Goal: Task Accomplishment & Management: Manage account settings

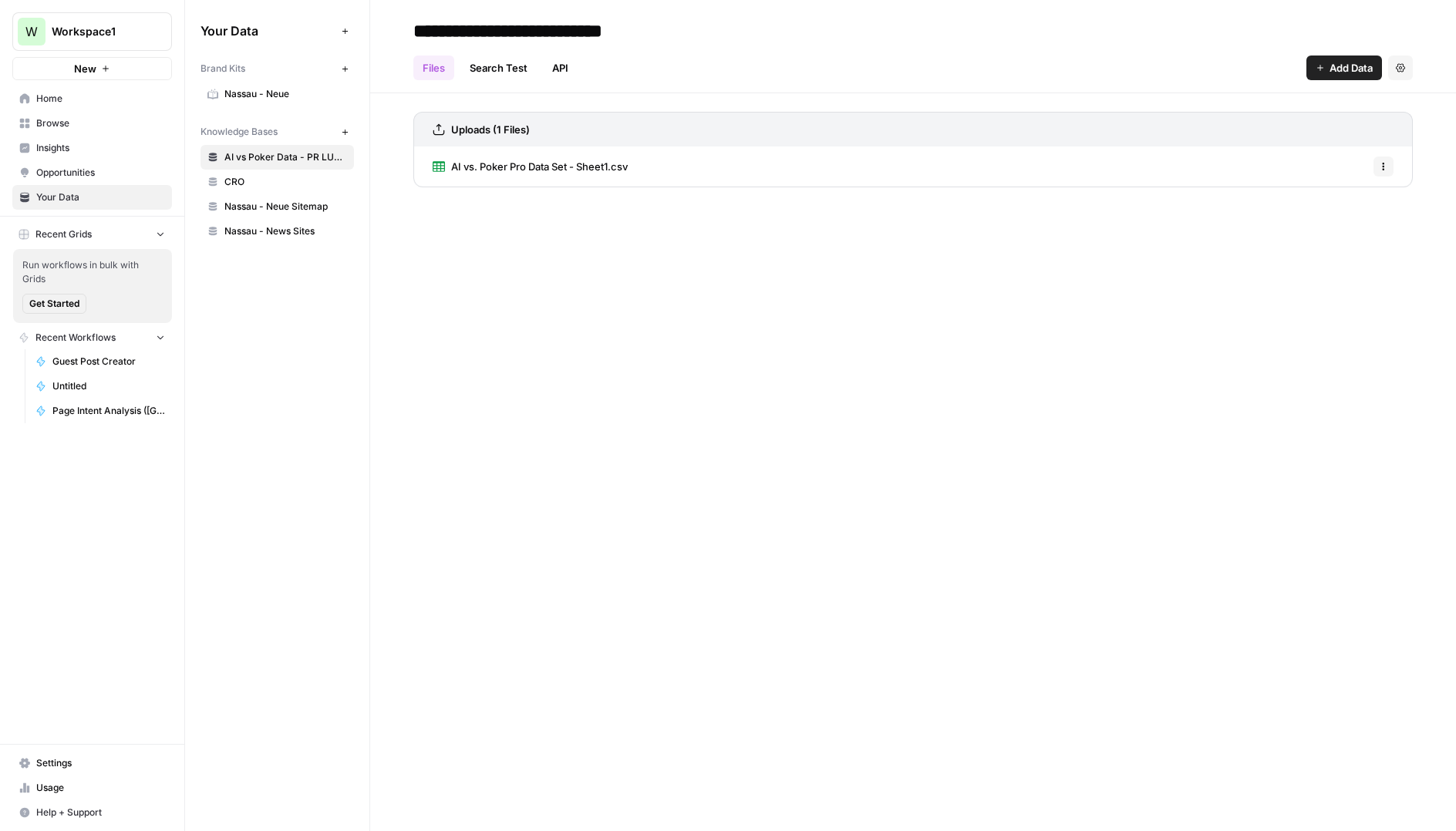
click at [49, 123] on span "Browse" at bounding box center [100, 123] width 128 height 14
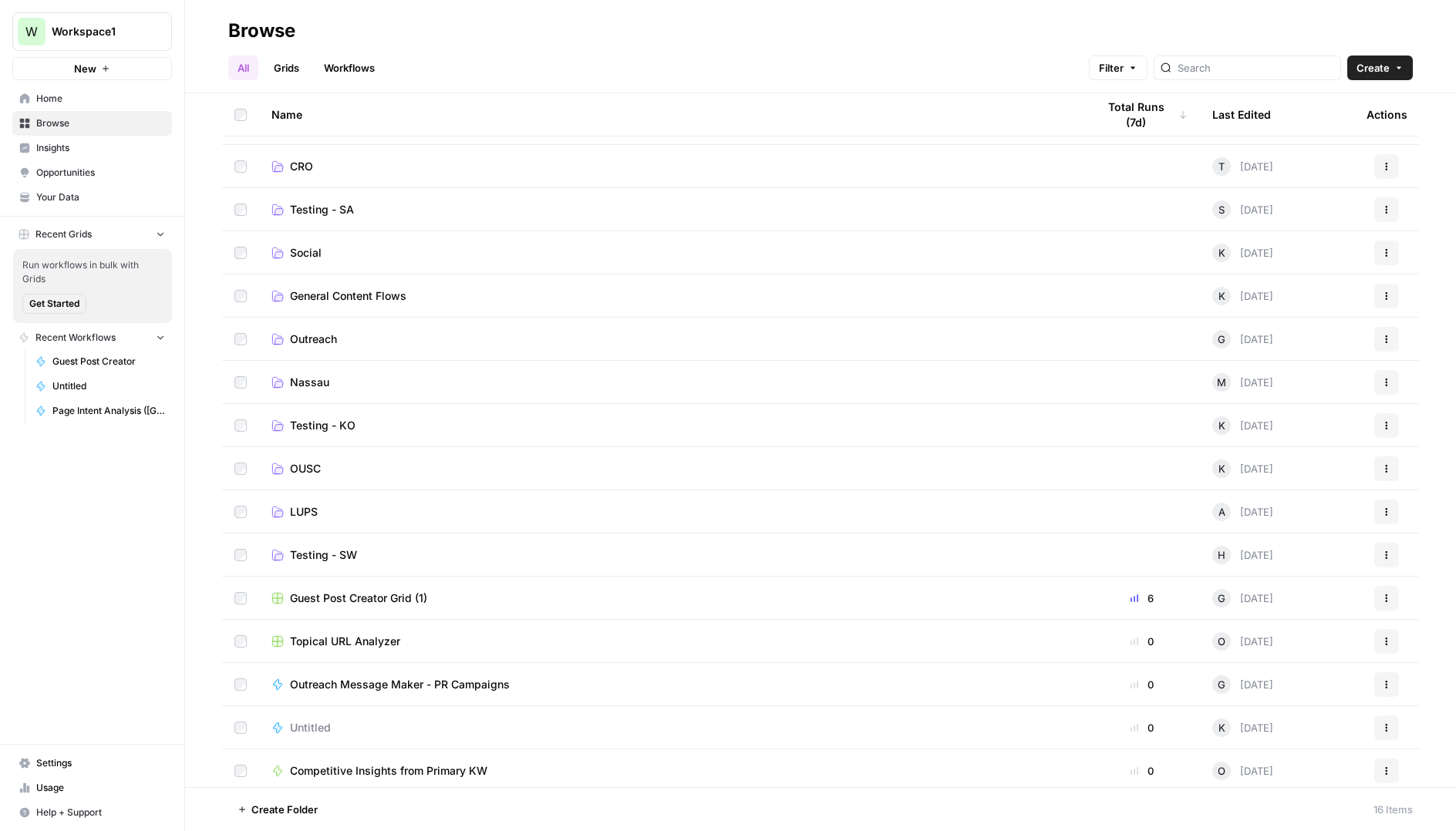
scroll to position [40, 0]
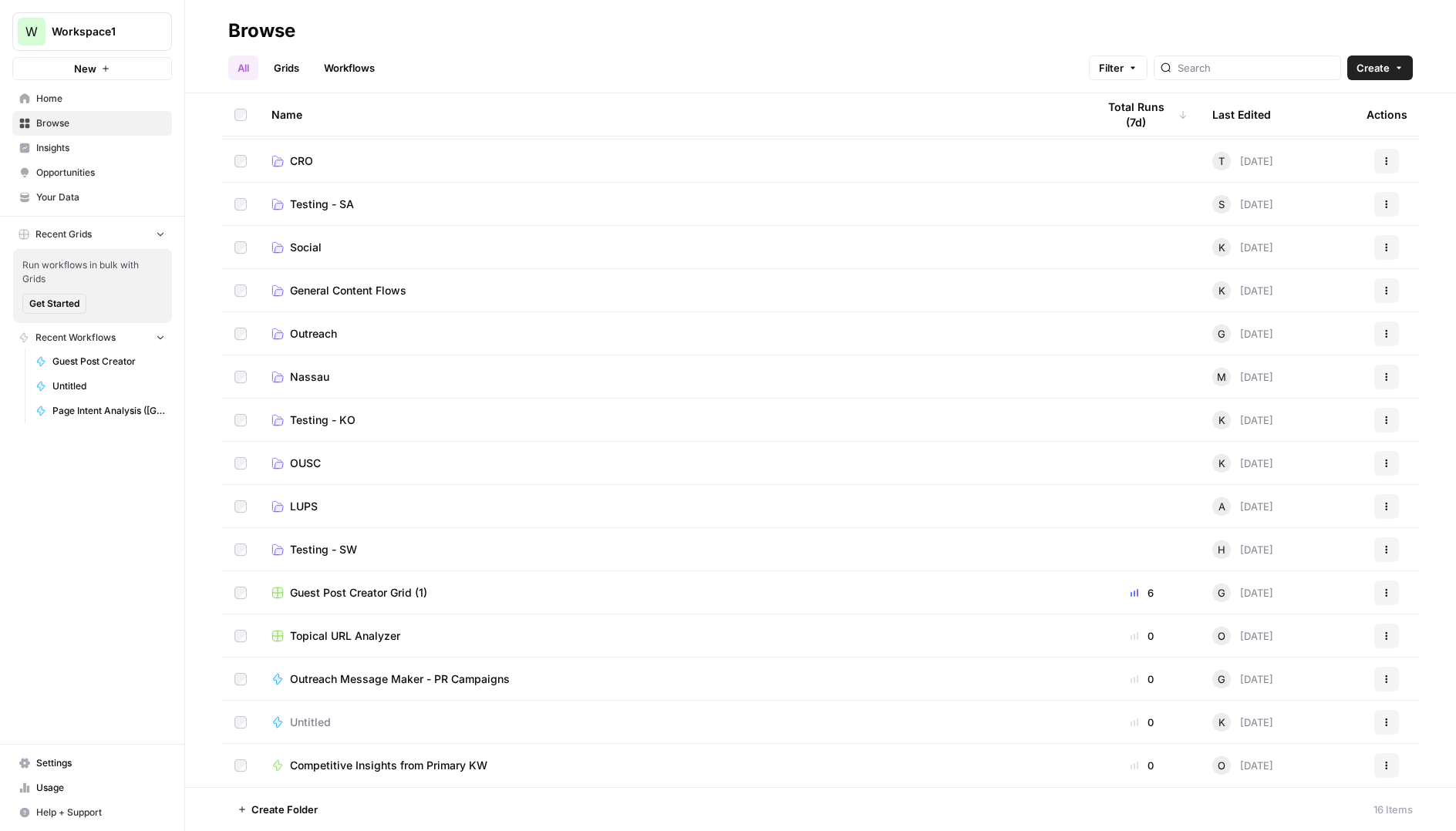
click at [1385, 597] on icon "button" at bounding box center [1385, 592] width 9 height 9
click at [1280, 681] on span "Move To" at bounding box center [1318, 685] width 124 height 16
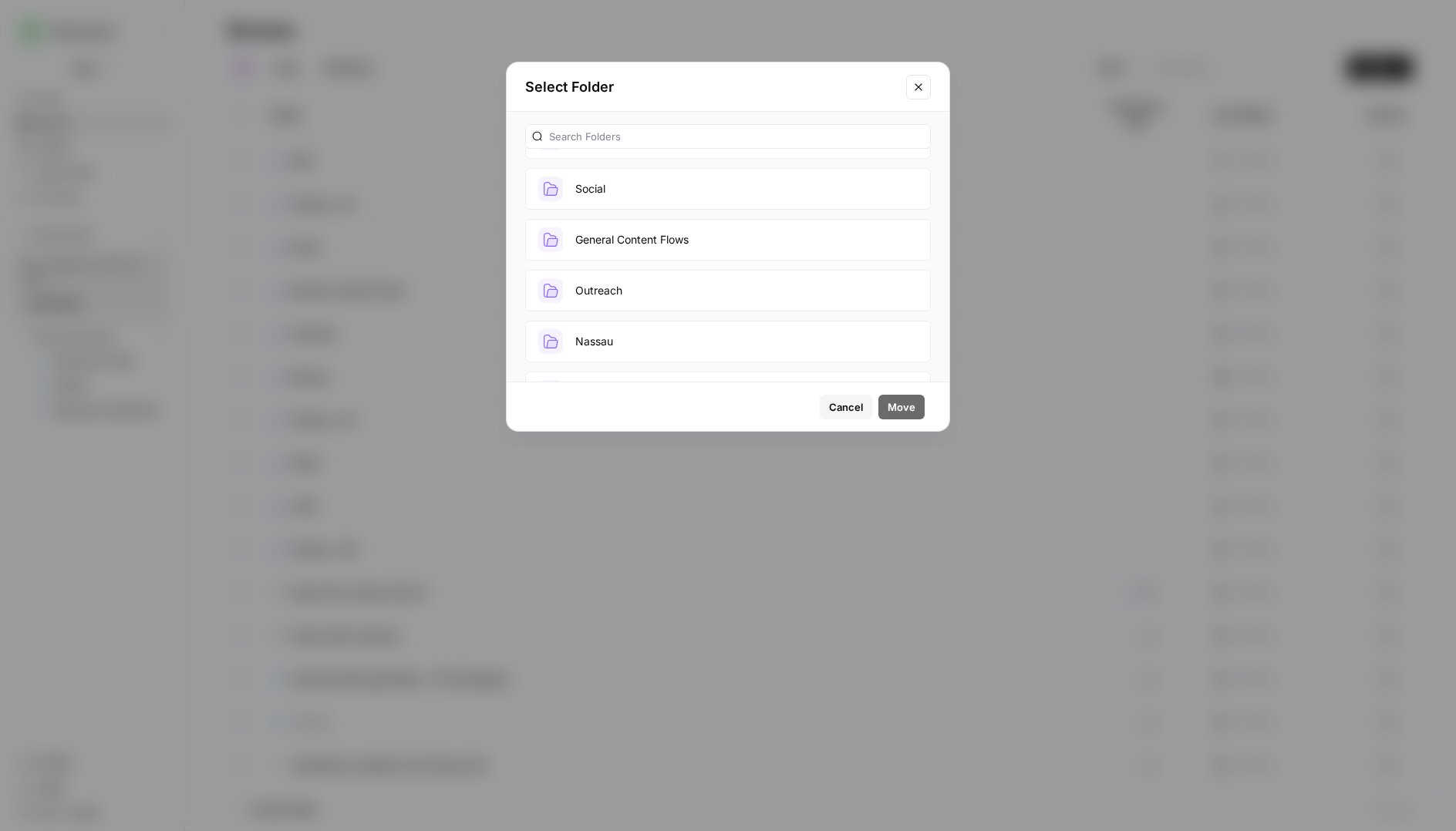
scroll to position [152, 0]
click at [678, 284] on button "Outreach" at bounding box center [728, 281] width 406 height 41
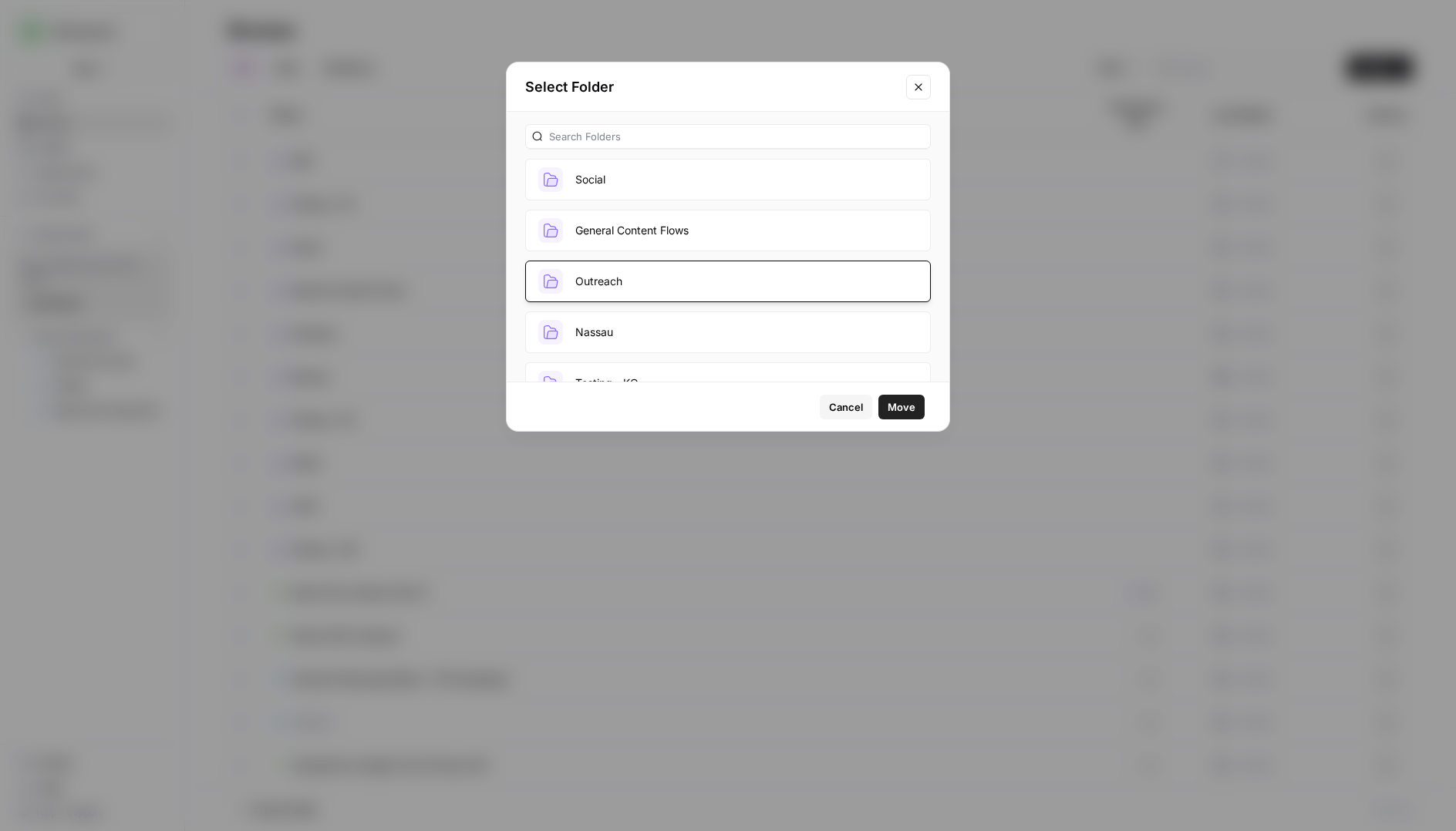
click at [789, 402] on div "Cancel Move" at bounding box center [728, 407] width 442 height 49
click at [854, 413] on span "Cancel" at bounding box center [846, 407] width 34 height 16
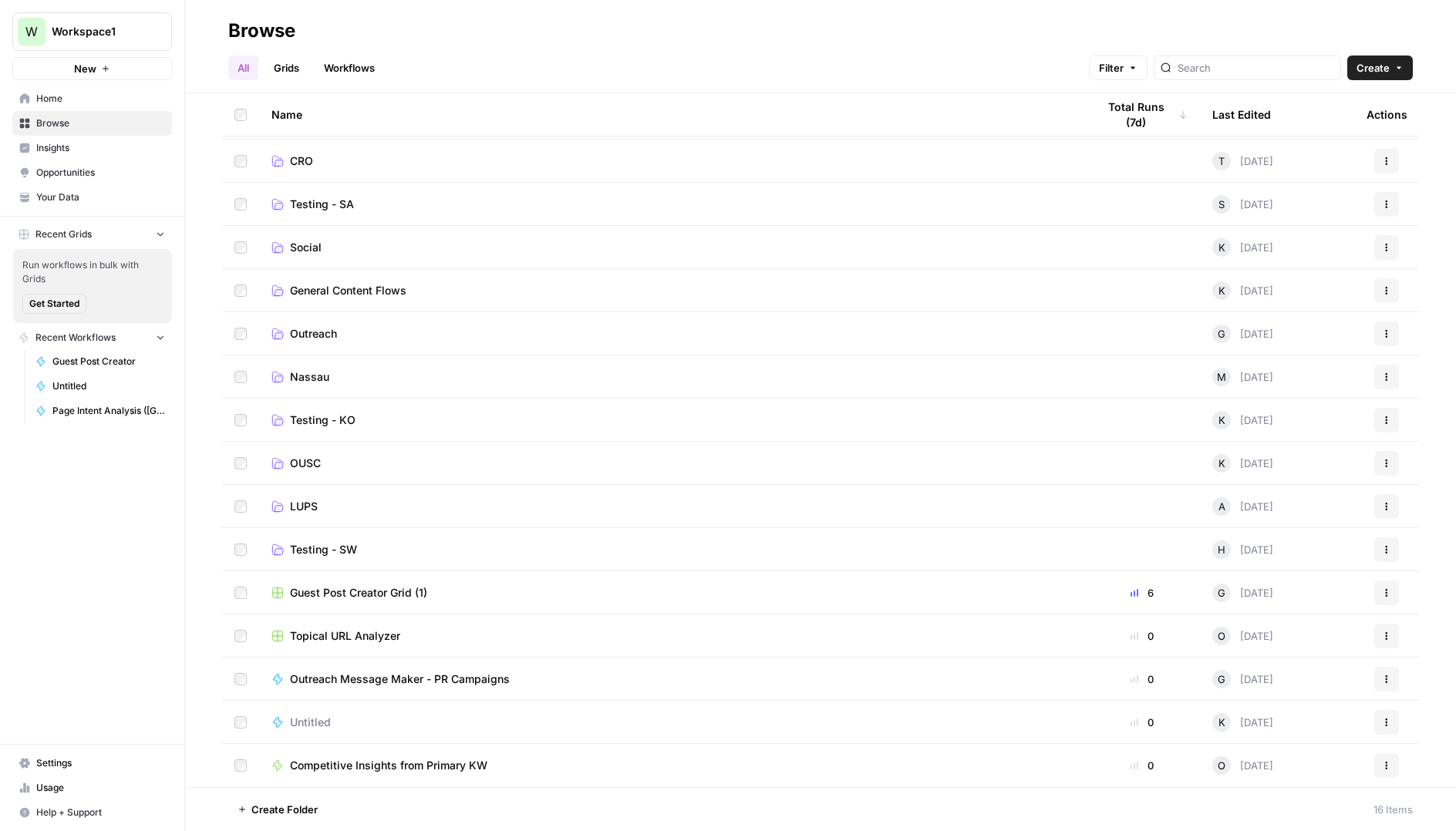
click at [1381, 596] on button "Actions" at bounding box center [1386, 592] width 25 height 24
click at [1267, 681] on span "Move To" at bounding box center [1318, 685] width 124 height 16
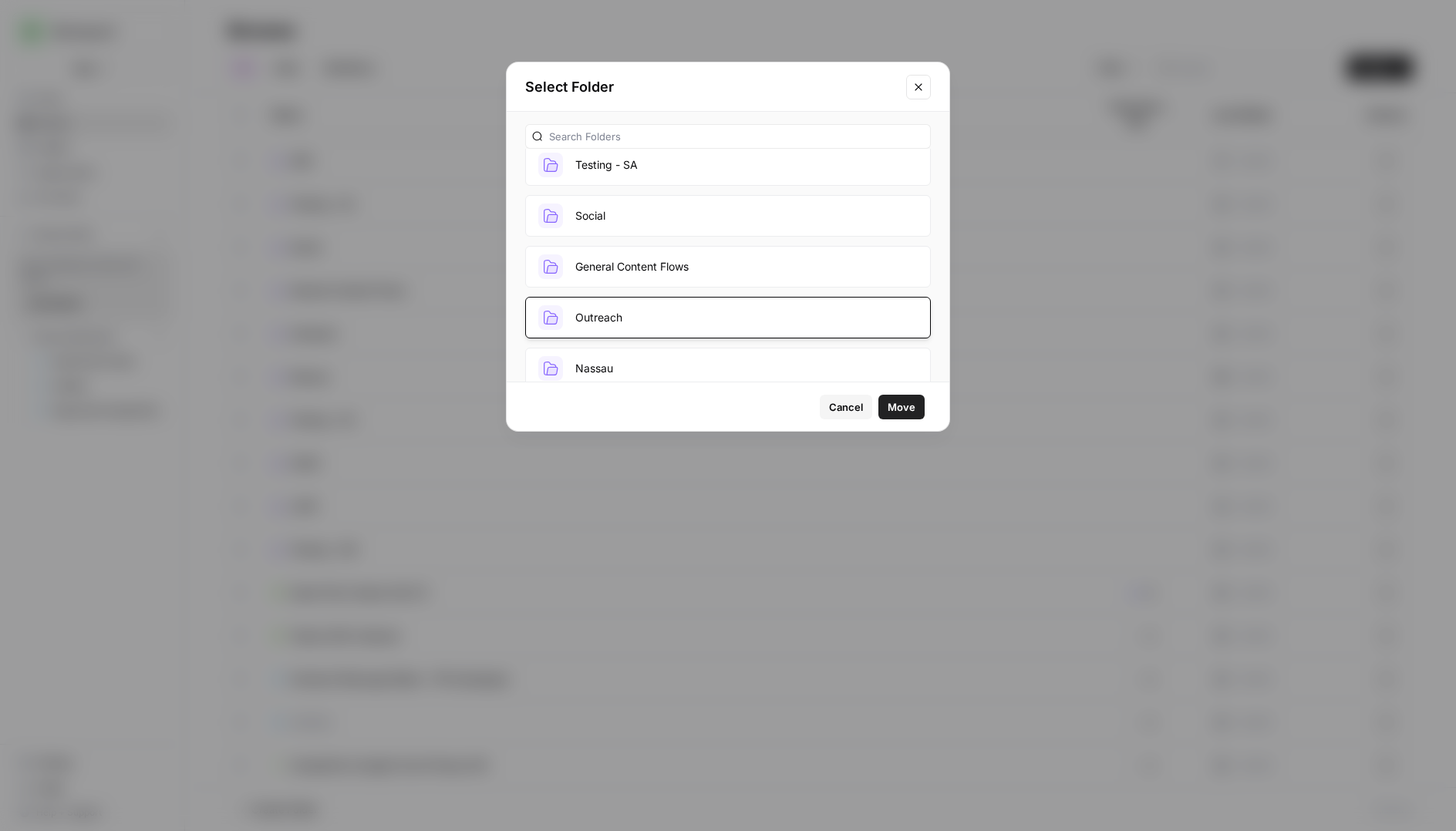
scroll to position [130, 0]
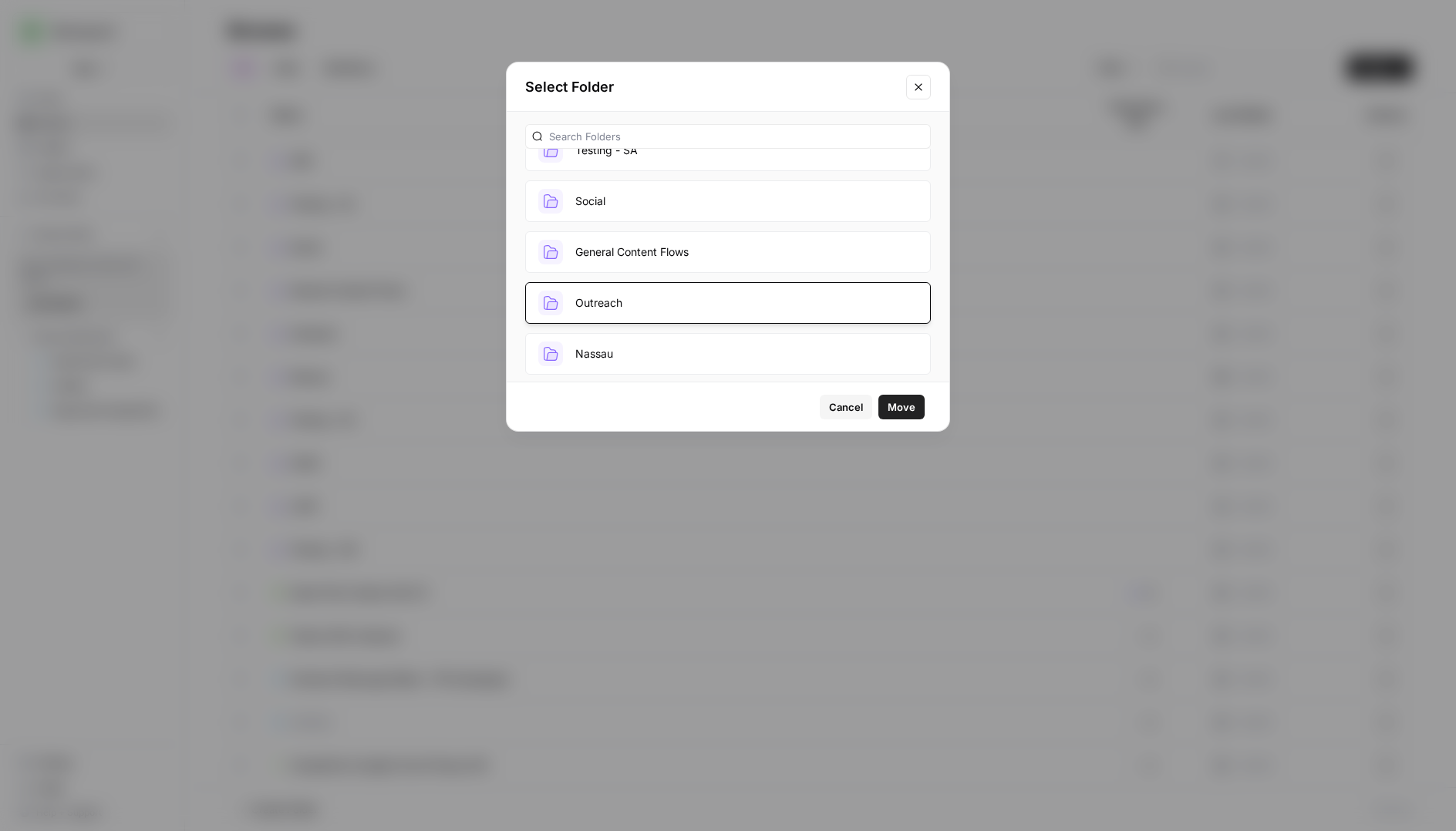
click at [706, 312] on button "Outreach" at bounding box center [728, 303] width 406 height 41
click at [790, 306] on button "Outreach" at bounding box center [728, 303] width 406 height 41
click at [901, 414] on span "Move" at bounding box center [901, 407] width 27 height 16
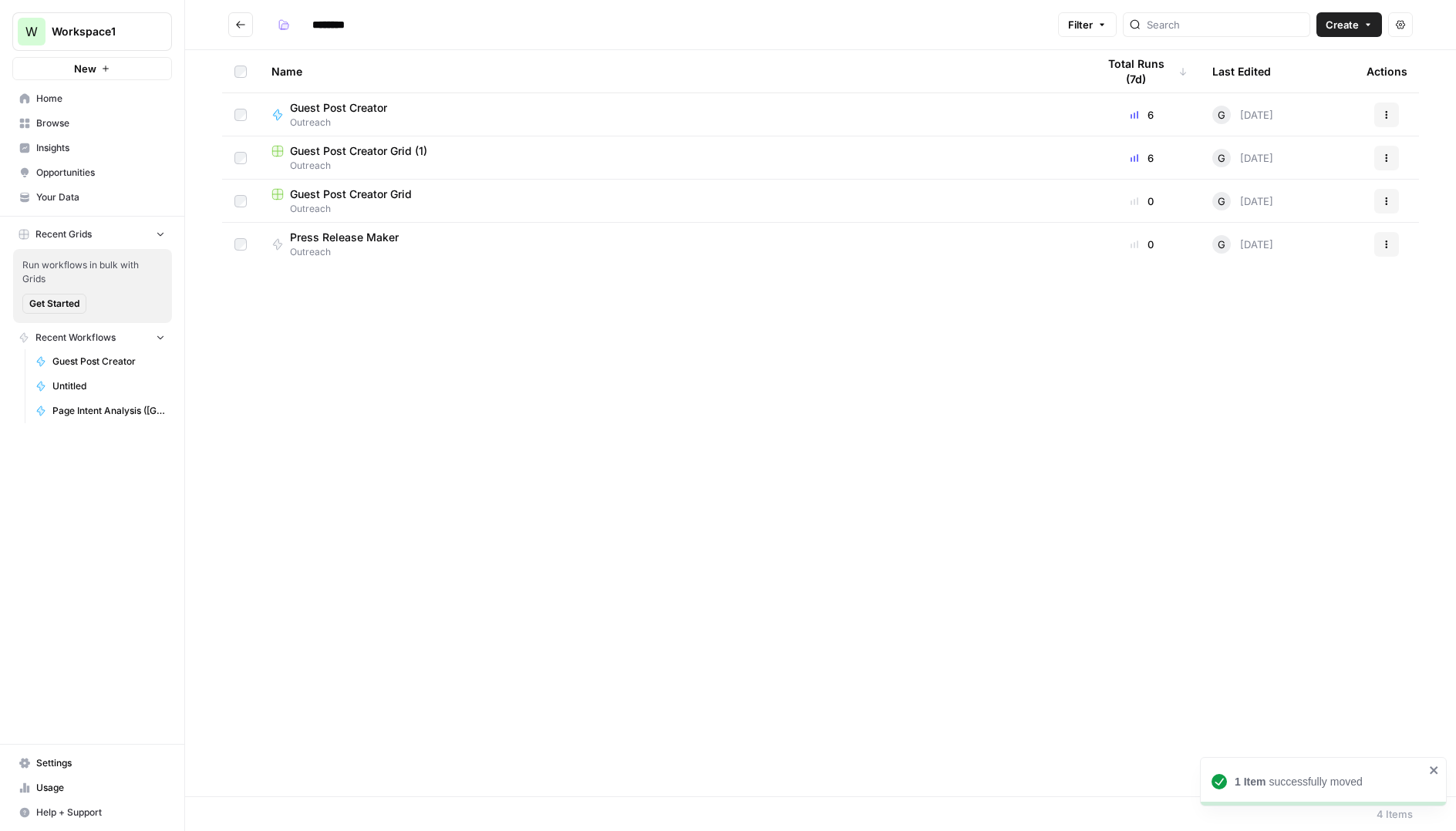
click at [244, 27] on icon "Go back" at bounding box center [240, 24] width 11 height 11
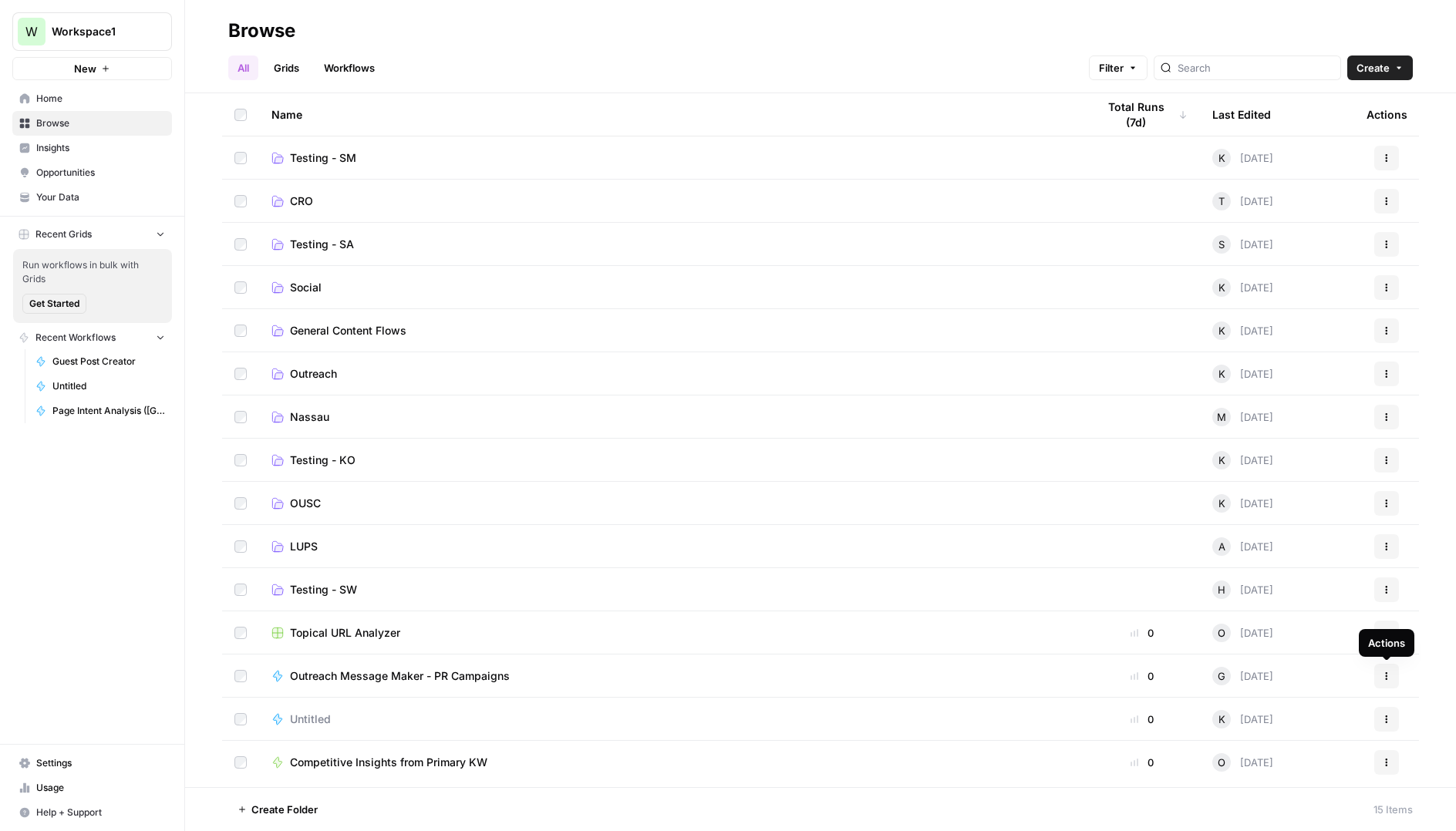
click at [1389, 679] on icon "button" at bounding box center [1385, 675] width 9 height 9
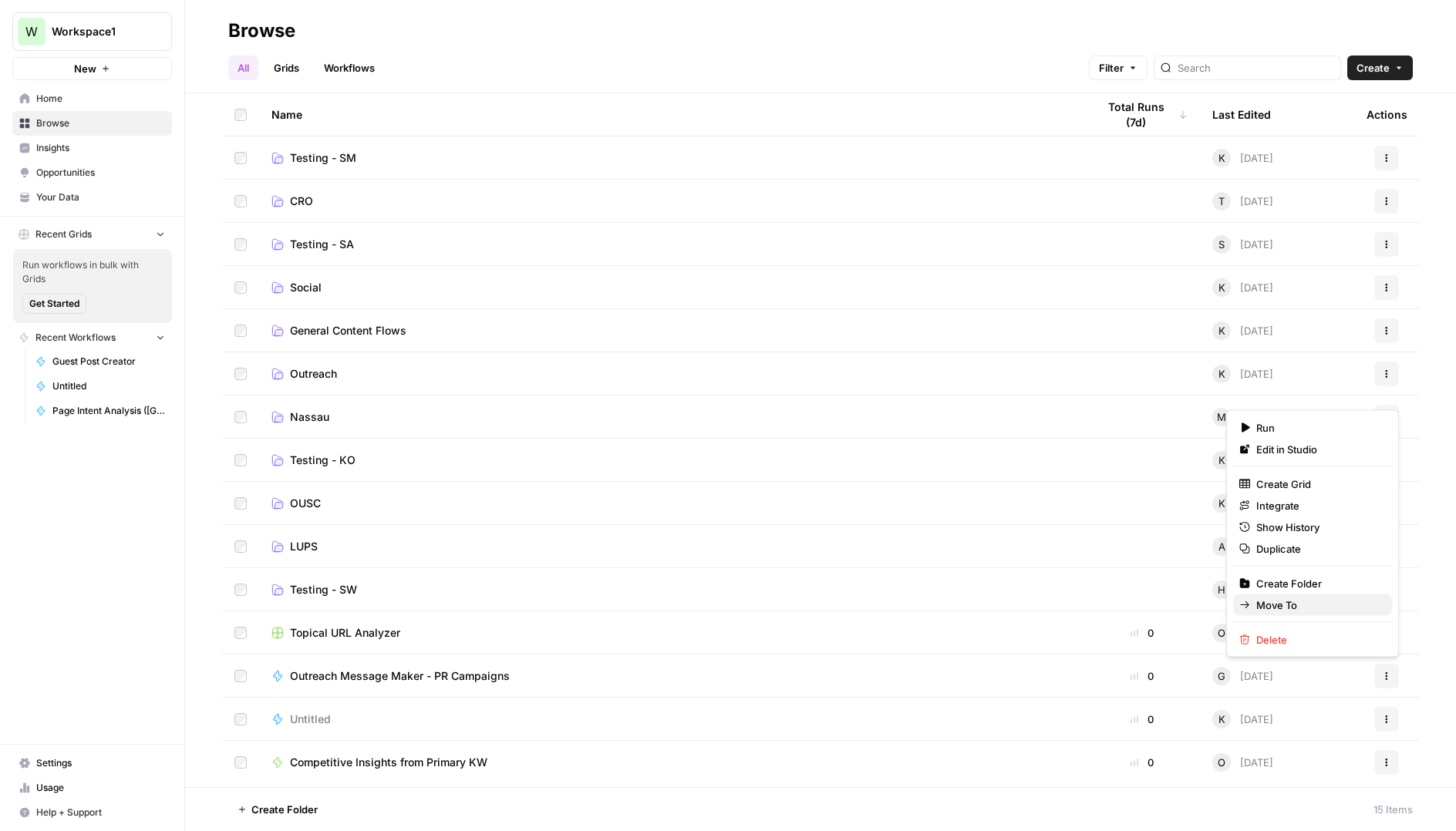
click at [1279, 609] on span "Move To" at bounding box center [1318, 606] width 124 height 16
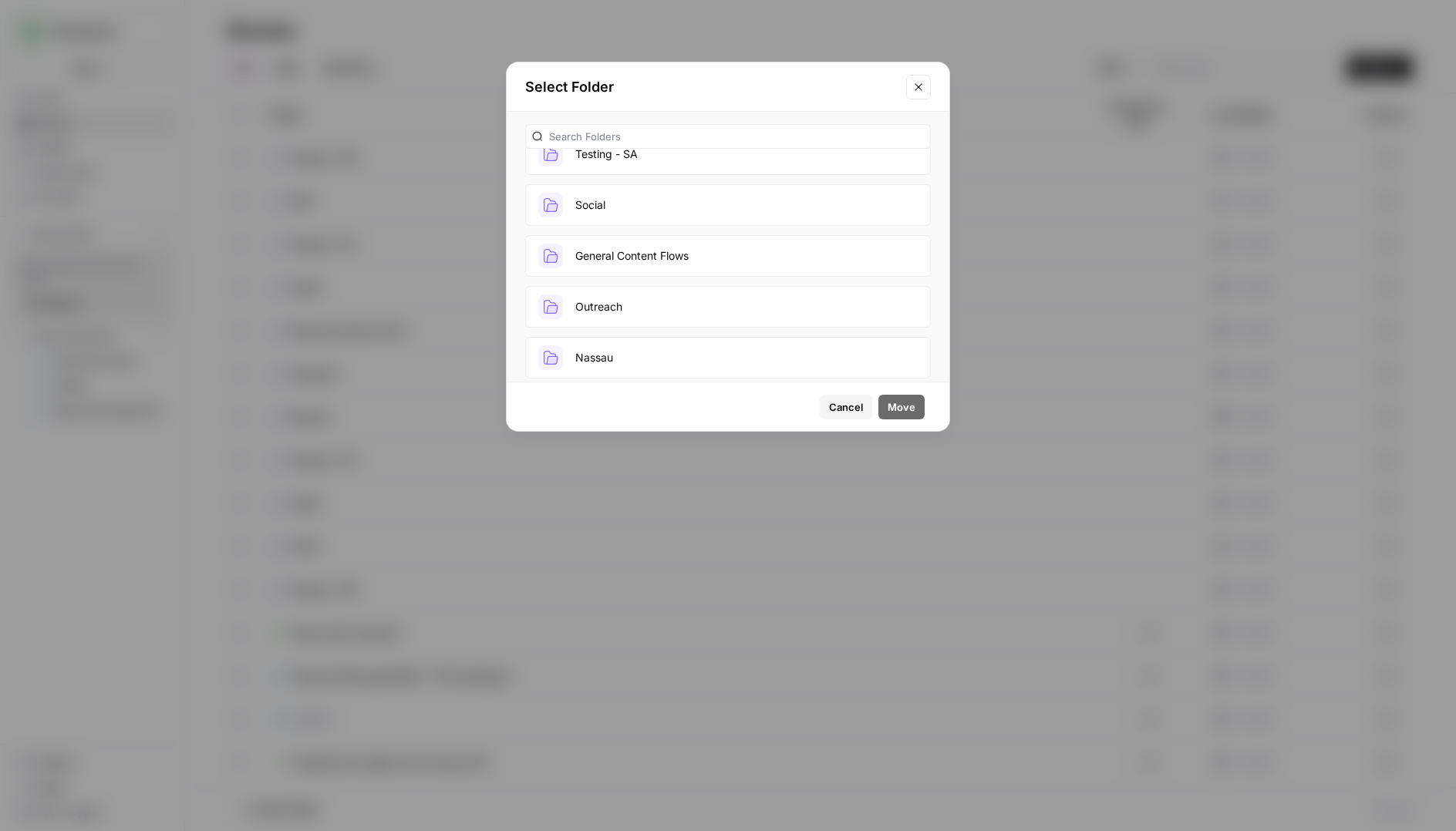
scroll to position [131, 0]
click at [685, 298] on button "Outreach" at bounding box center [728, 302] width 406 height 41
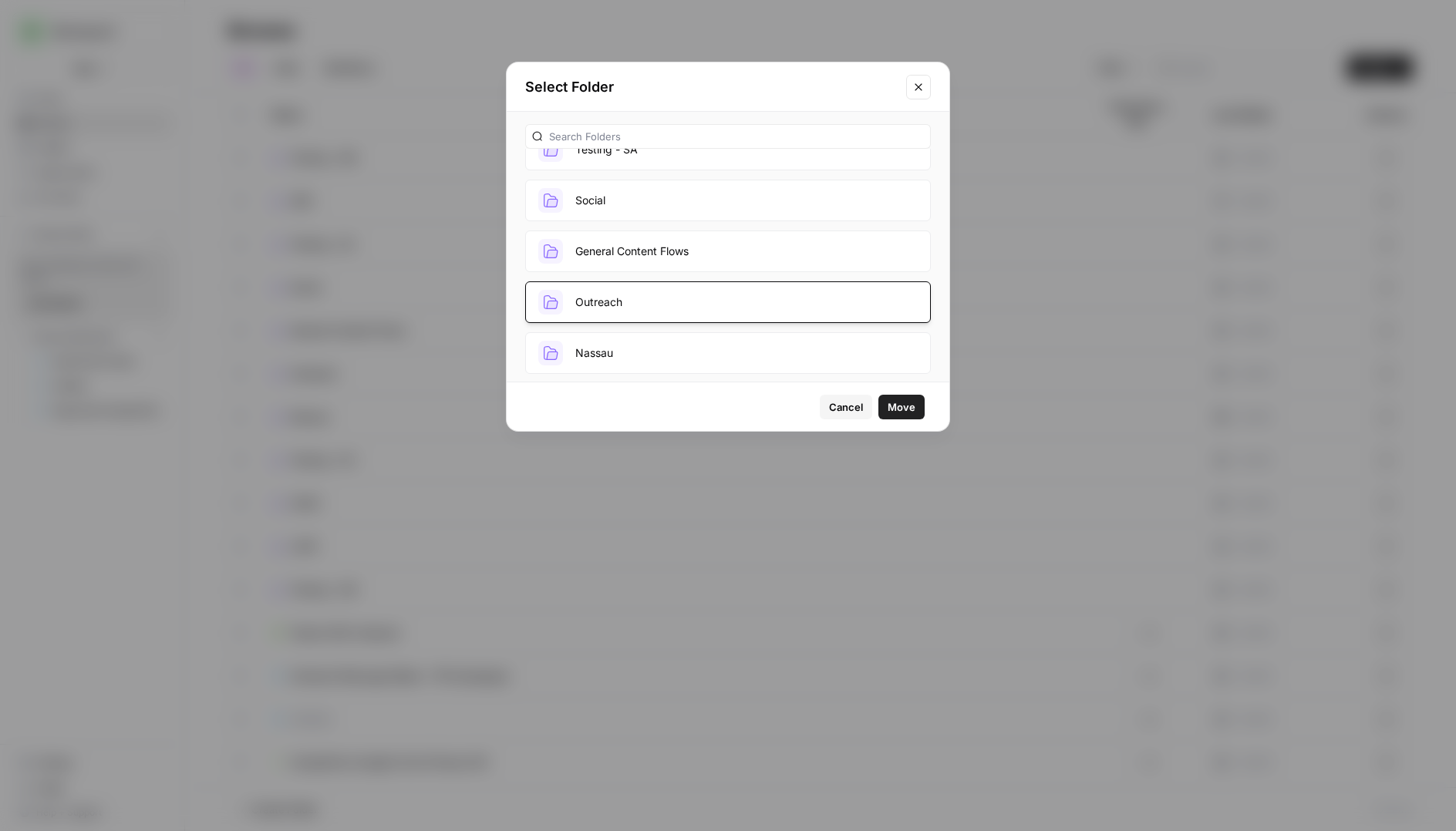
click at [898, 405] on span "Move" at bounding box center [901, 407] width 27 height 16
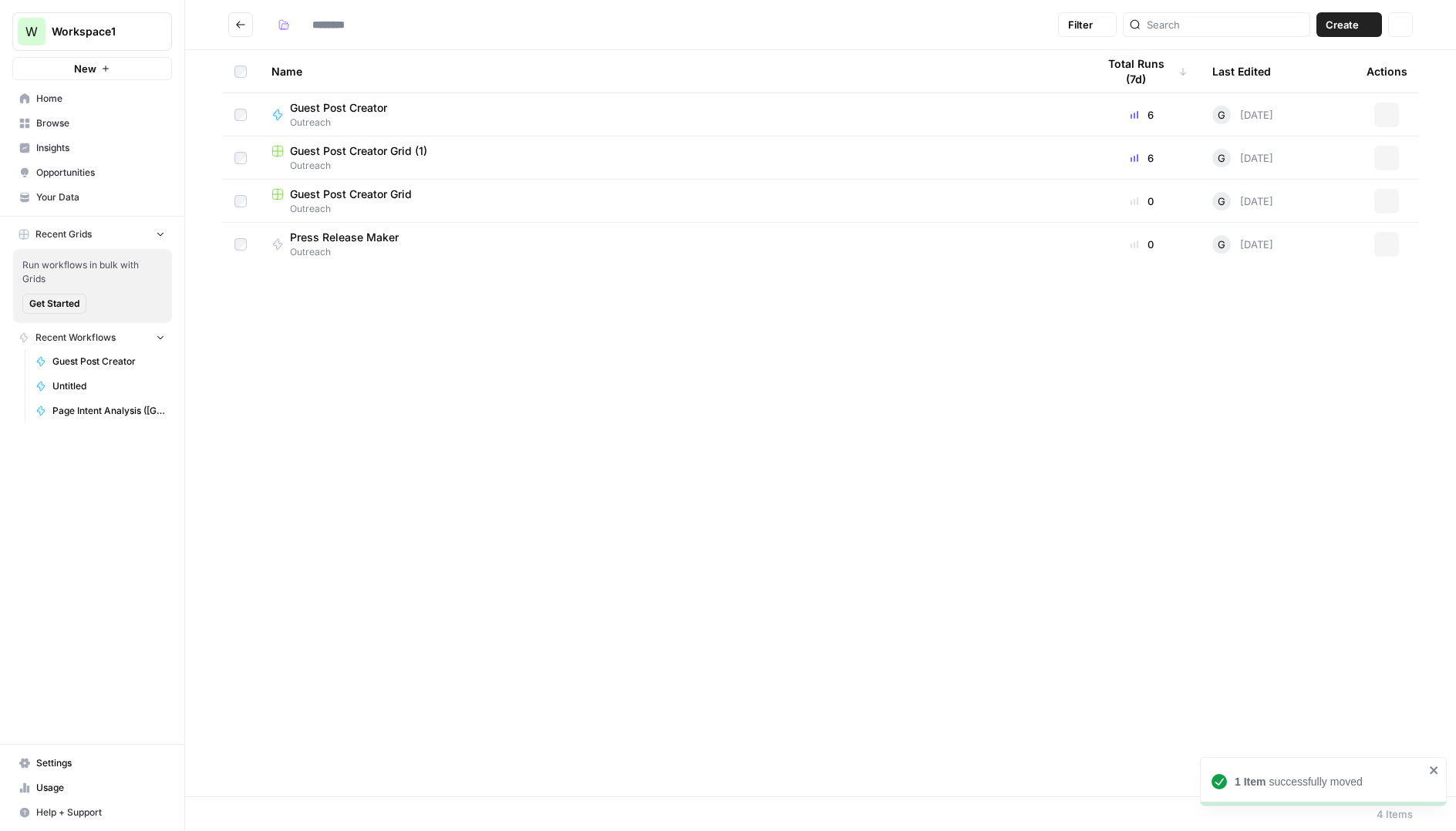
type input "********"
click at [240, 24] on icon "Go back" at bounding box center [240, 24] width 11 height 11
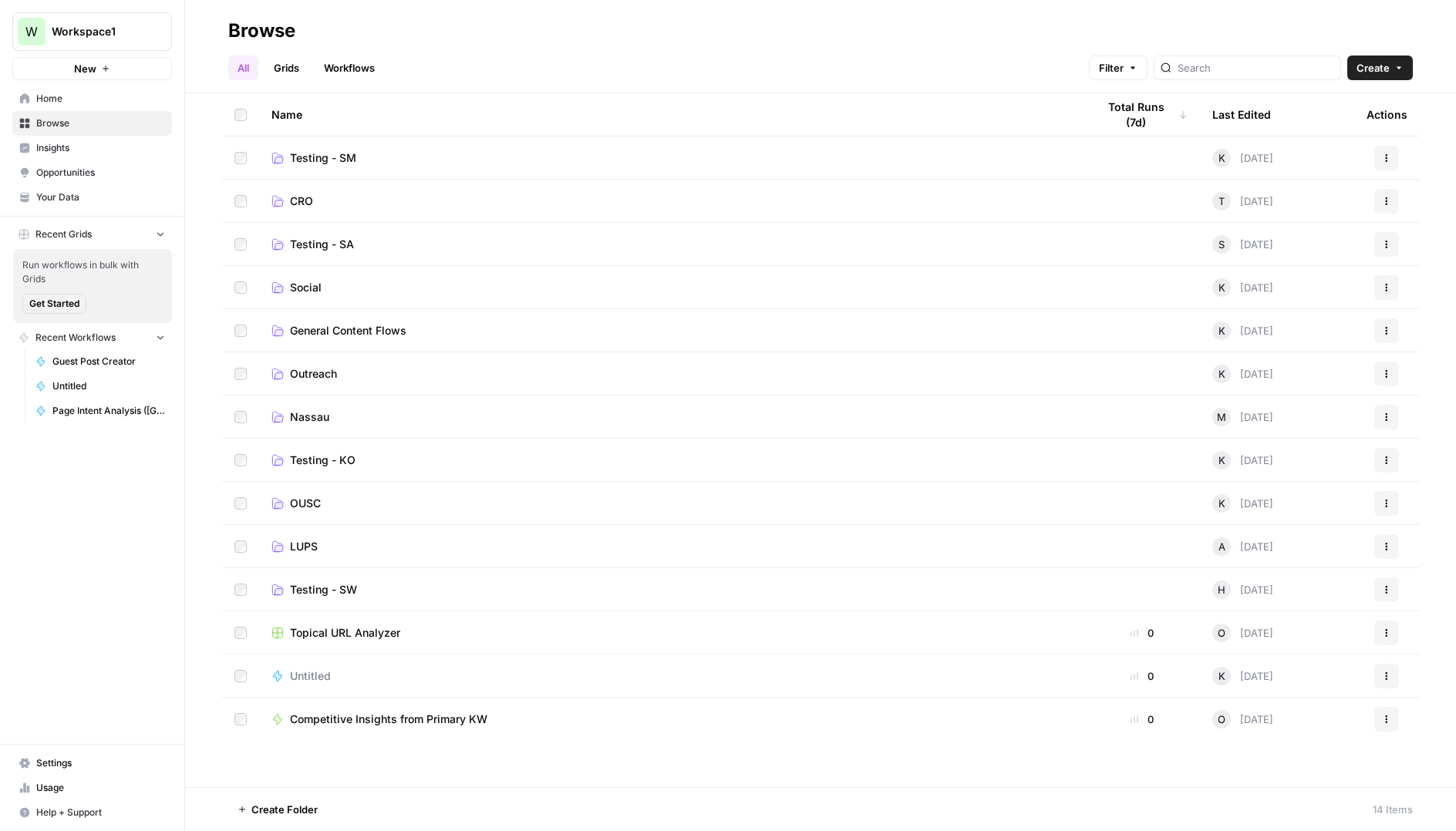
click at [1369, 74] on span "Create" at bounding box center [1374, 68] width 33 height 16
click at [1324, 106] on span "Folder" at bounding box center [1350, 104] width 86 height 16
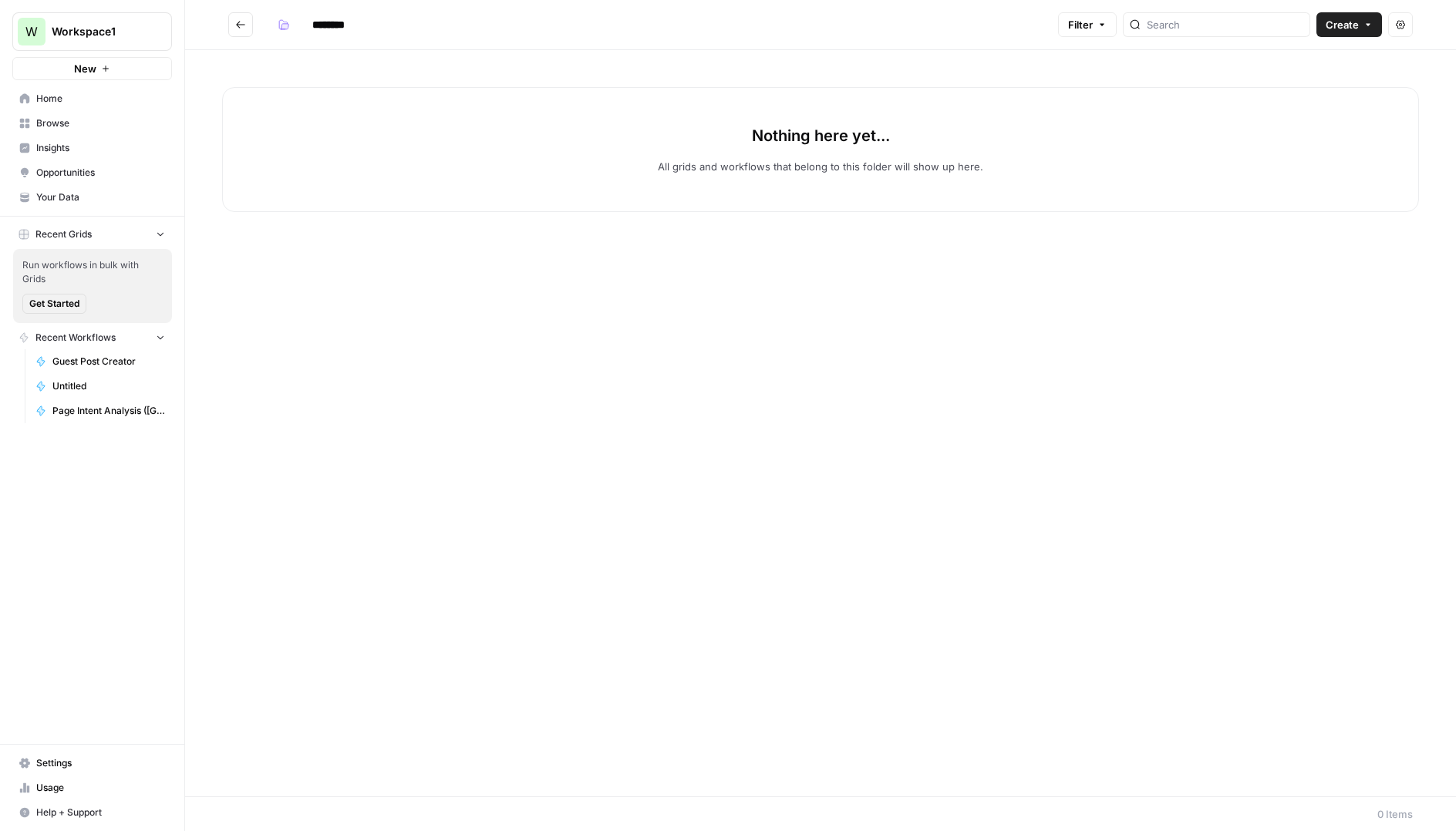
click at [329, 24] on input "********" at bounding box center [348, 24] width 86 height 24
type input "***"
click at [243, 20] on icon "Go back" at bounding box center [240, 24] width 11 height 11
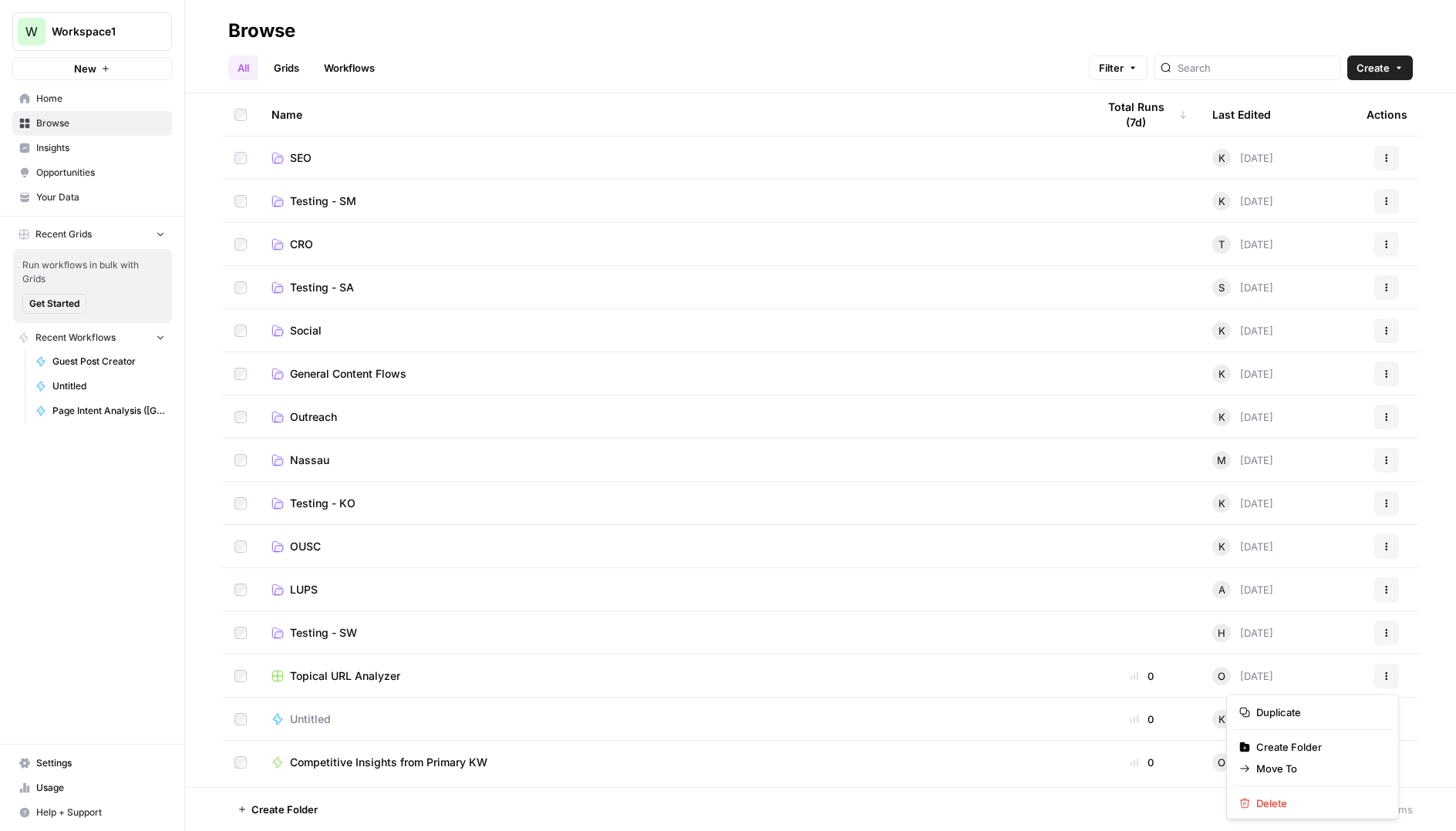
click at [1389, 673] on icon "button" at bounding box center [1385, 675] width 9 height 9
click at [1269, 766] on span "Move To" at bounding box center [1318, 768] width 124 height 16
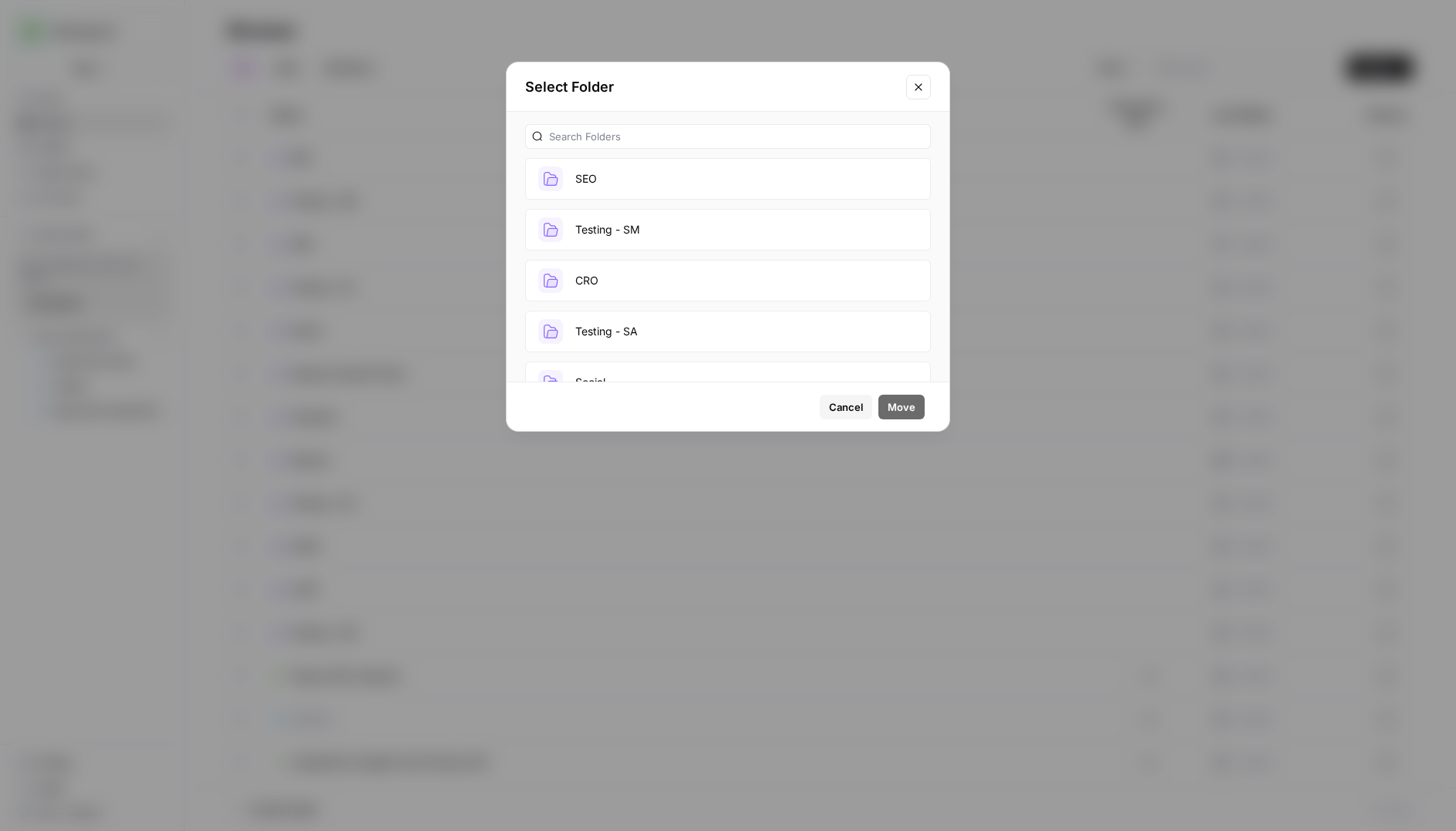
click at [676, 189] on button "SEO" at bounding box center [728, 178] width 406 height 41
click at [901, 410] on span "Move" at bounding box center [901, 407] width 27 height 16
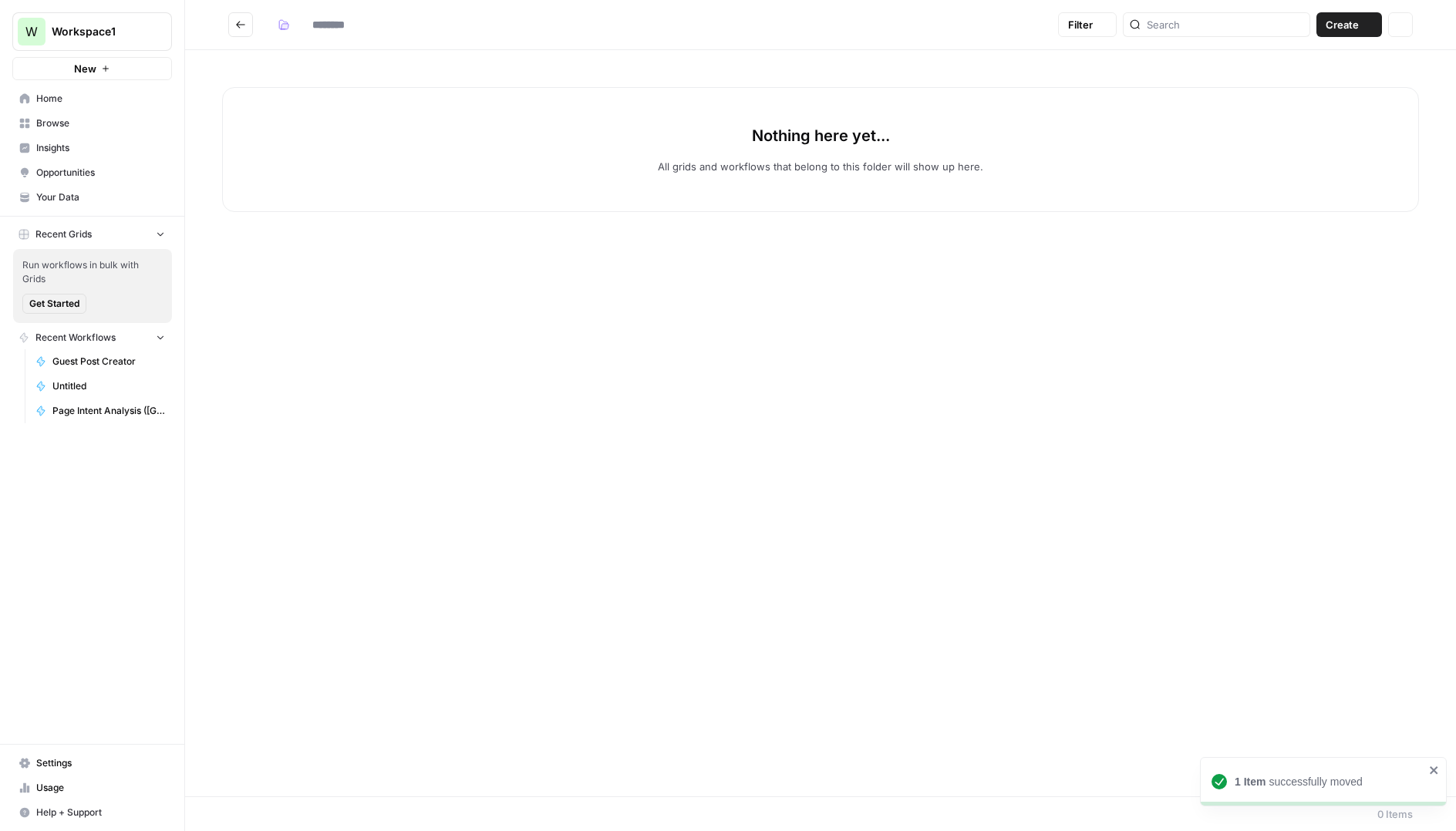
type input "***"
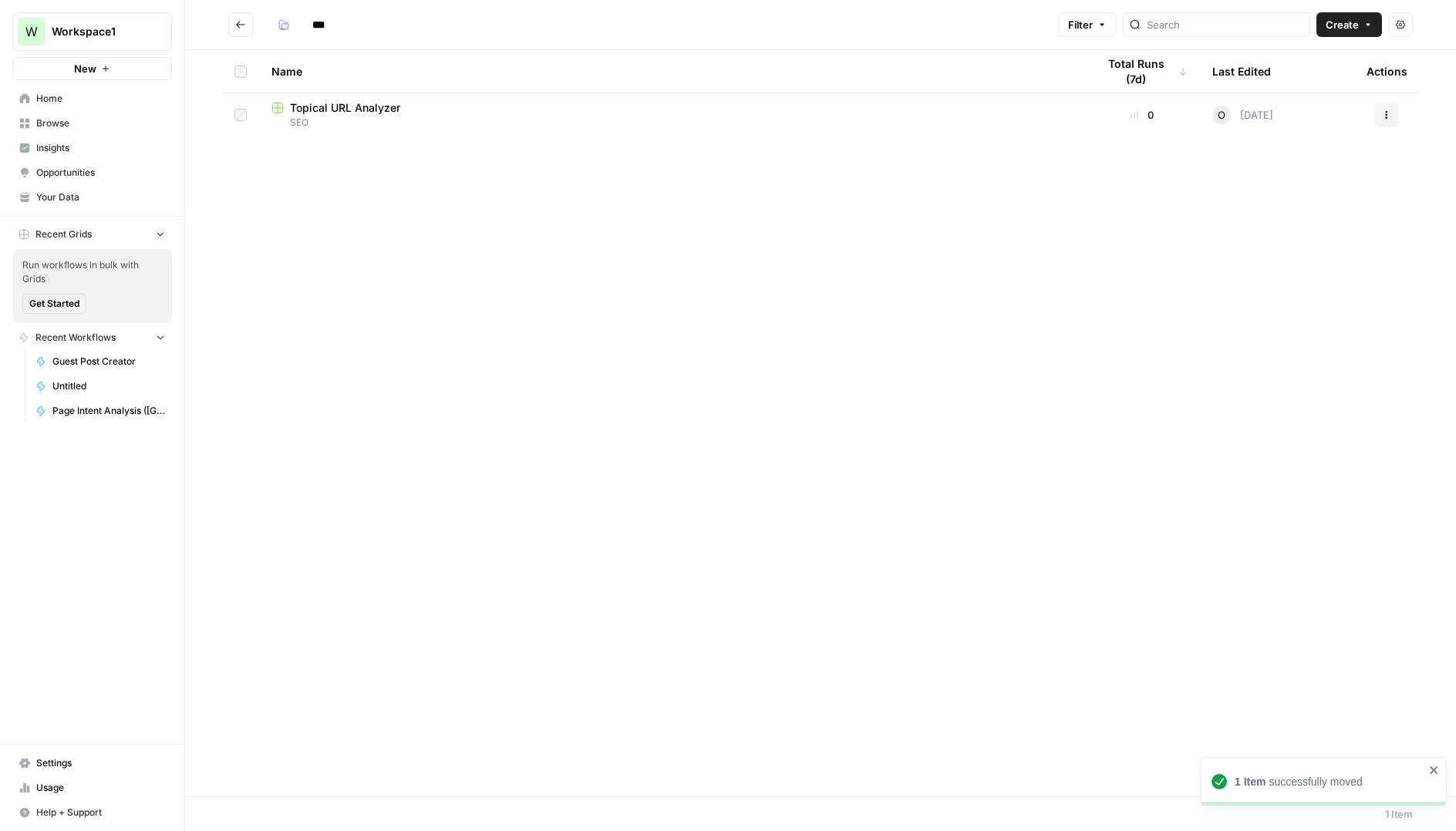
click at [236, 28] on icon "Go back" at bounding box center [240, 24] width 11 height 11
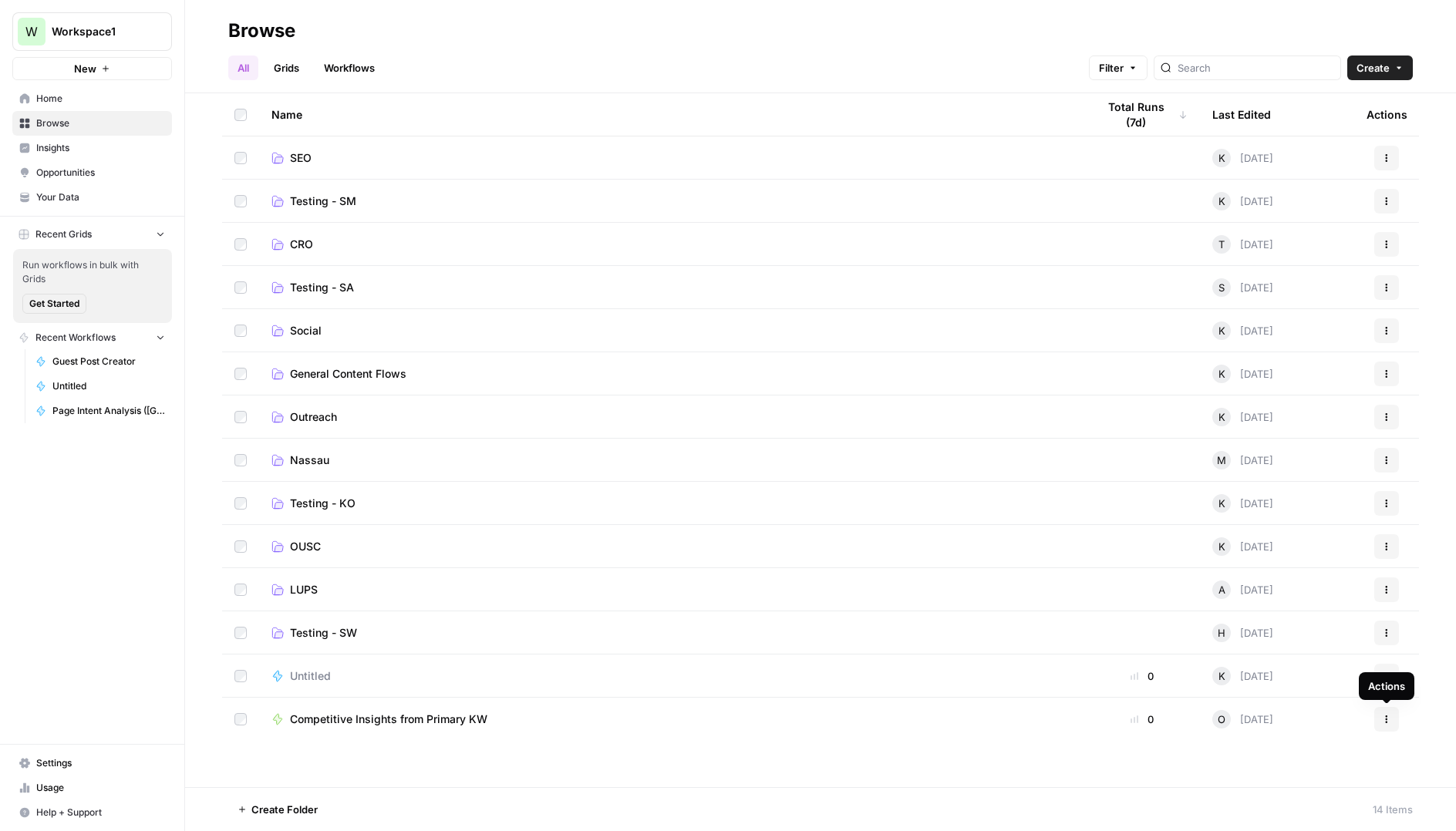
click at [1388, 719] on icon "button" at bounding box center [1385, 718] width 9 height 9
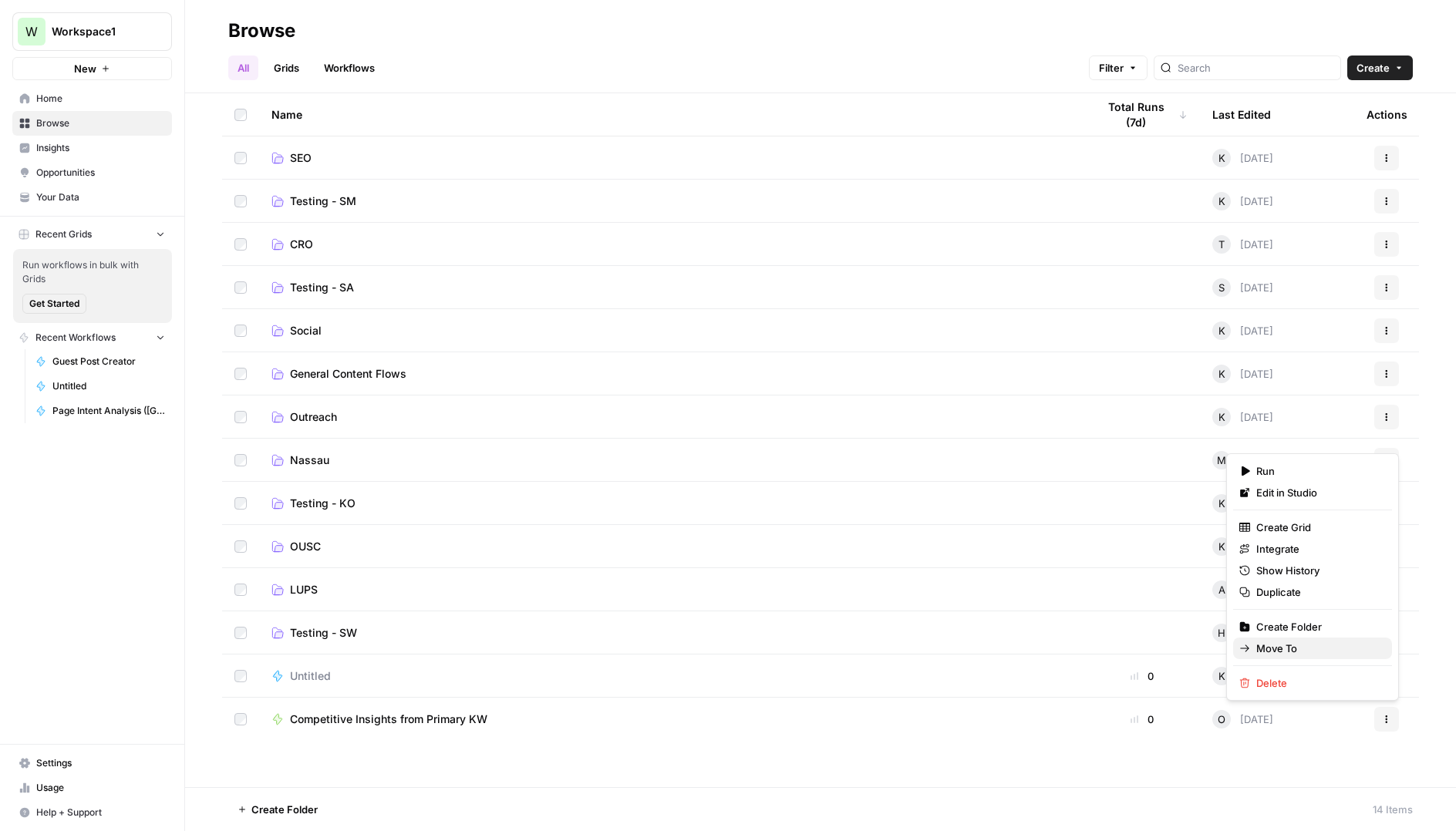
click at [1278, 645] on span "Move To" at bounding box center [1318, 649] width 124 height 16
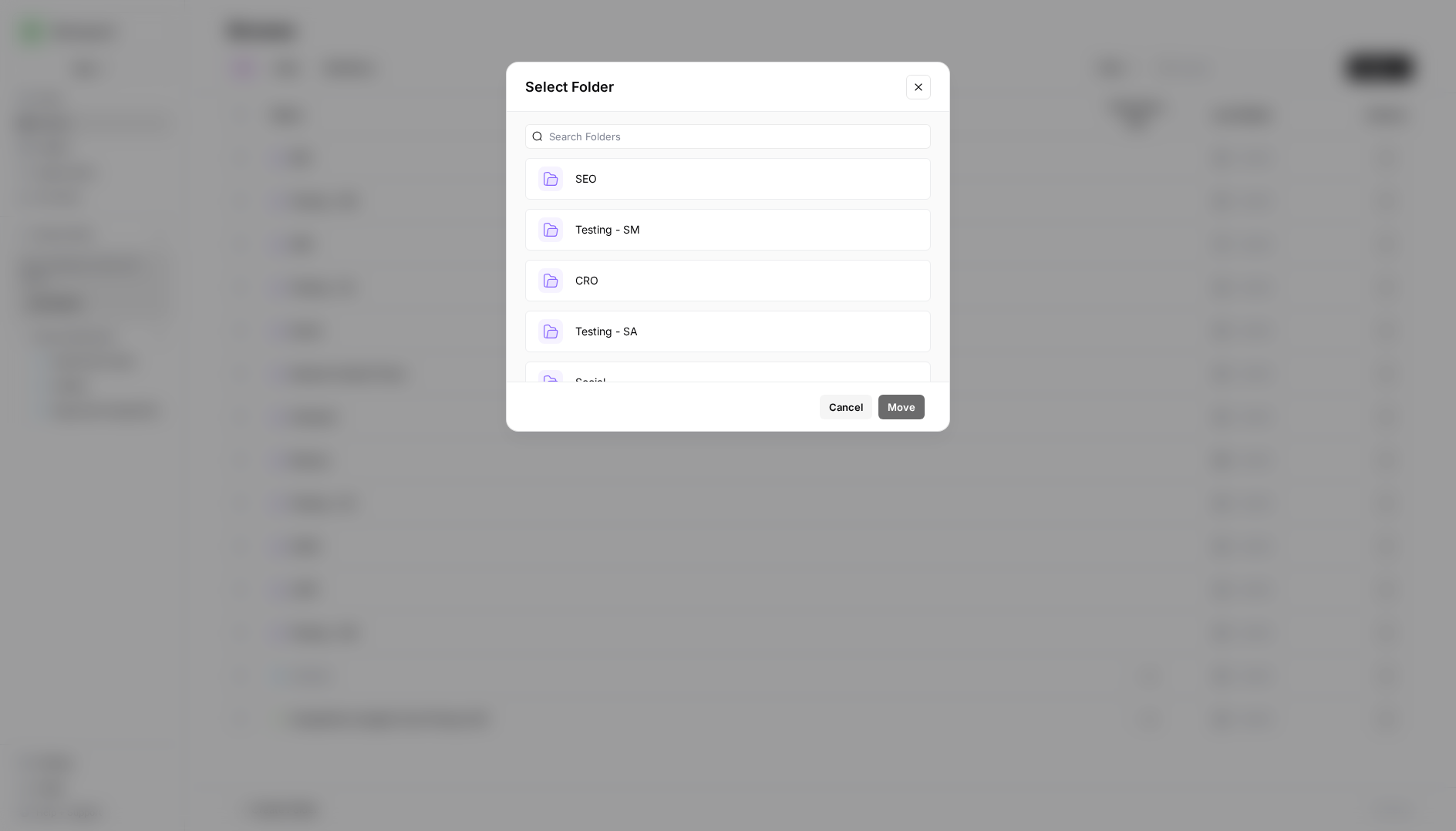
click at [604, 180] on button "SEO" at bounding box center [728, 178] width 406 height 41
click at [899, 406] on span "Move" at bounding box center [901, 407] width 27 height 16
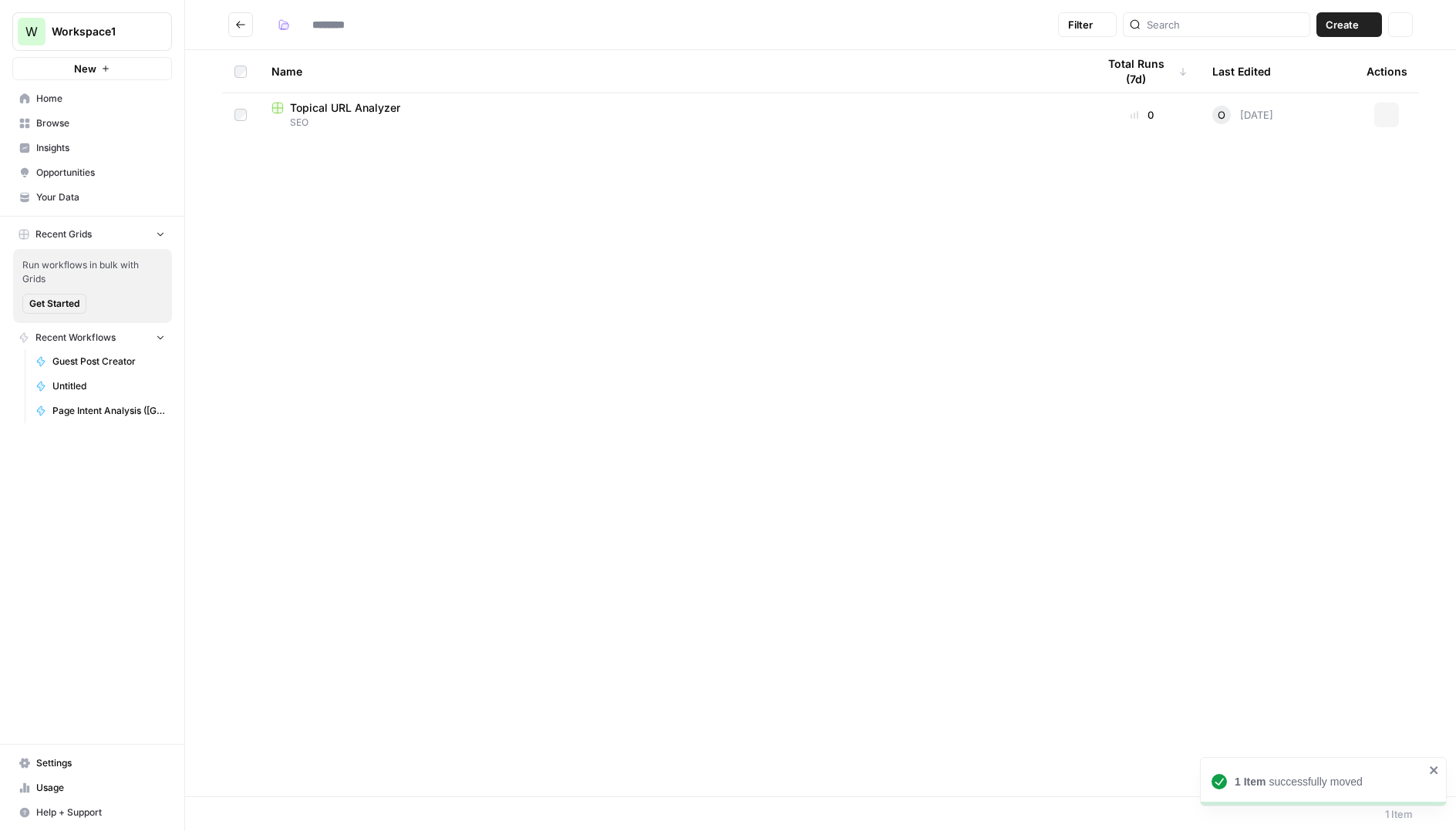
type input "***"
click at [238, 20] on icon "Go back" at bounding box center [240, 24] width 11 height 11
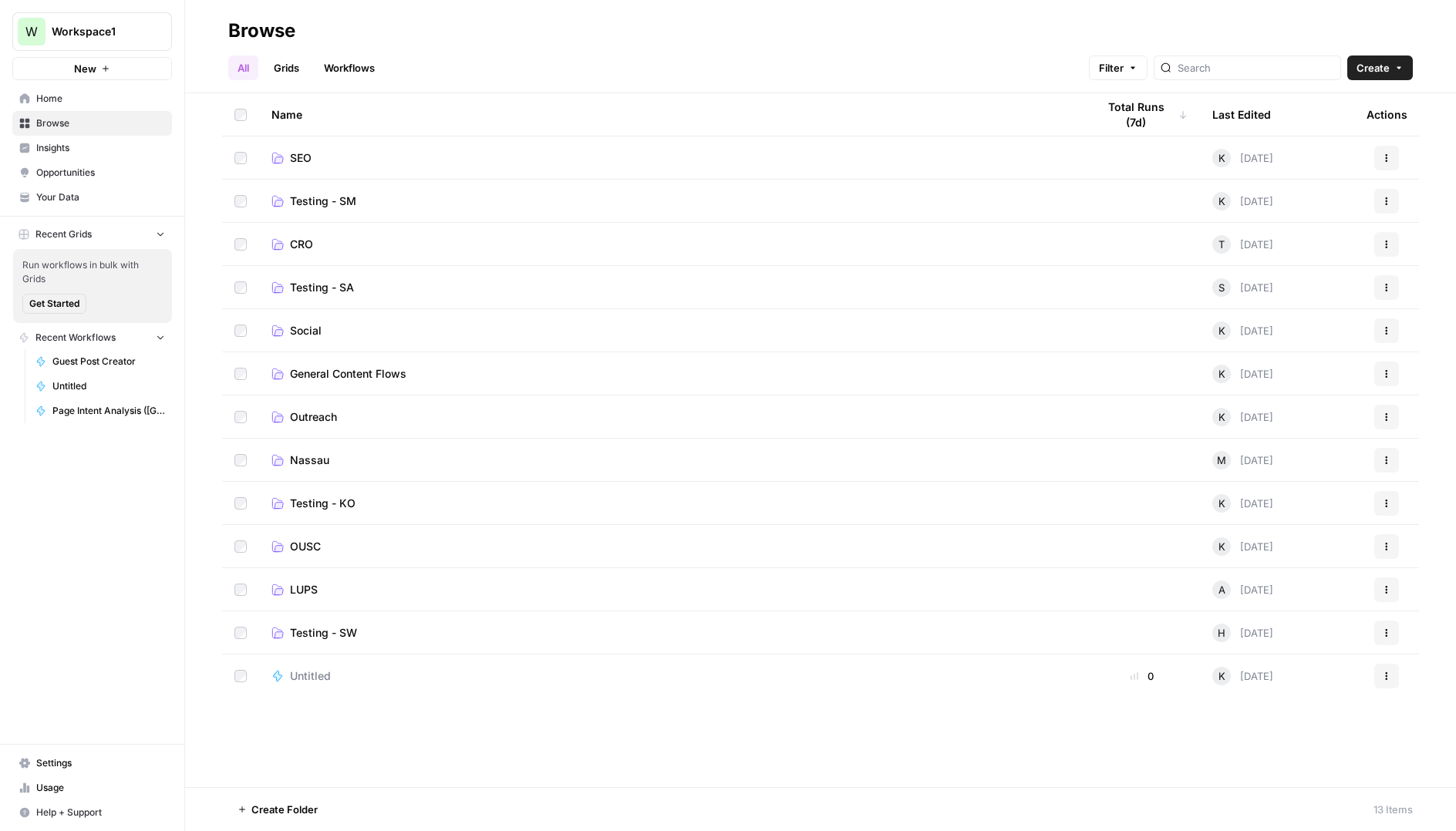
click at [338, 204] on span "Testing - SM" at bounding box center [324, 201] width 67 height 16
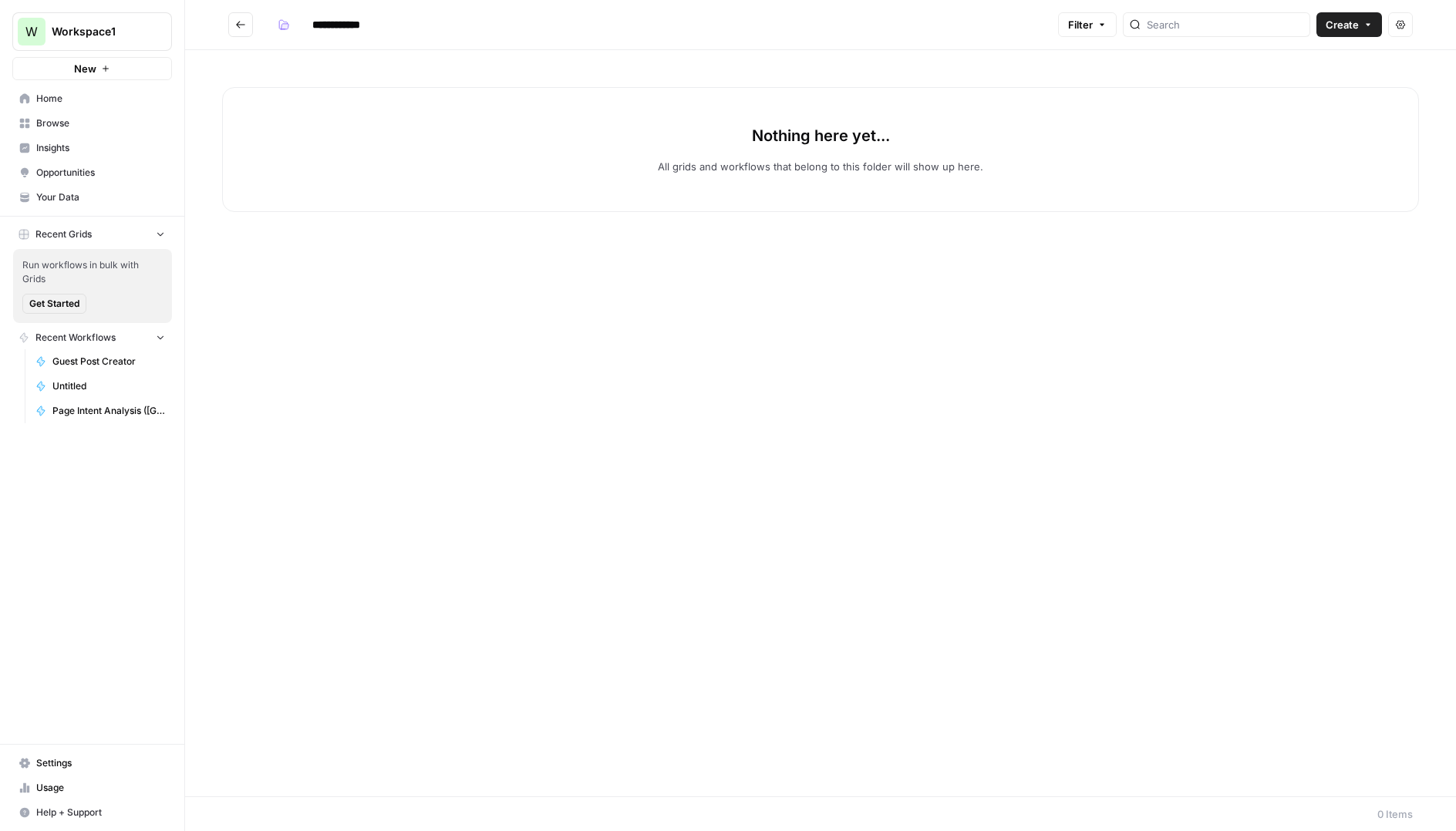
click at [236, 26] on icon "Go back" at bounding box center [240, 24] width 11 height 11
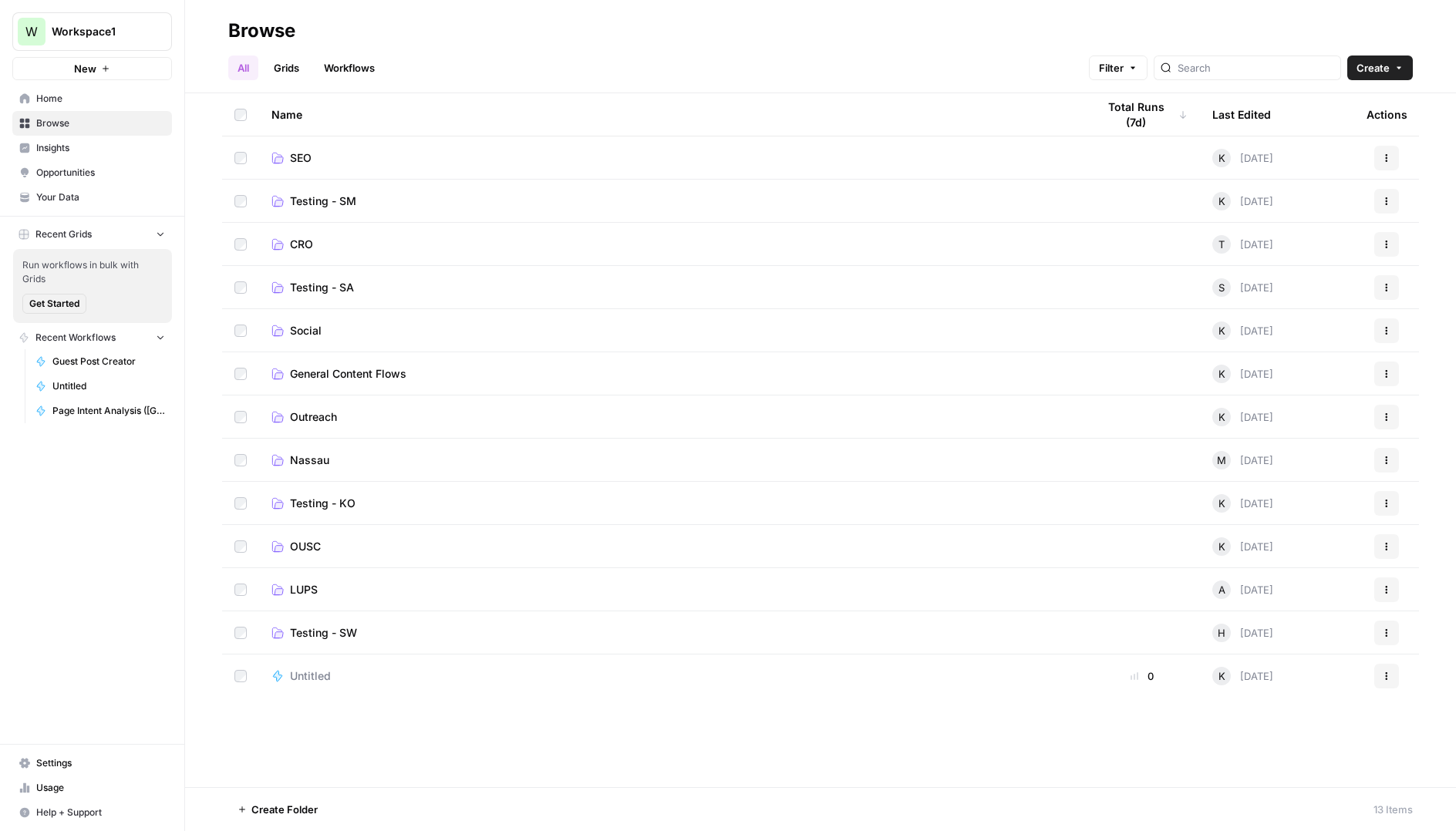
click at [314, 599] on td "LUPS" at bounding box center [672, 589] width 826 height 42
click at [312, 590] on span "LUPS" at bounding box center [304, 590] width 27 height 16
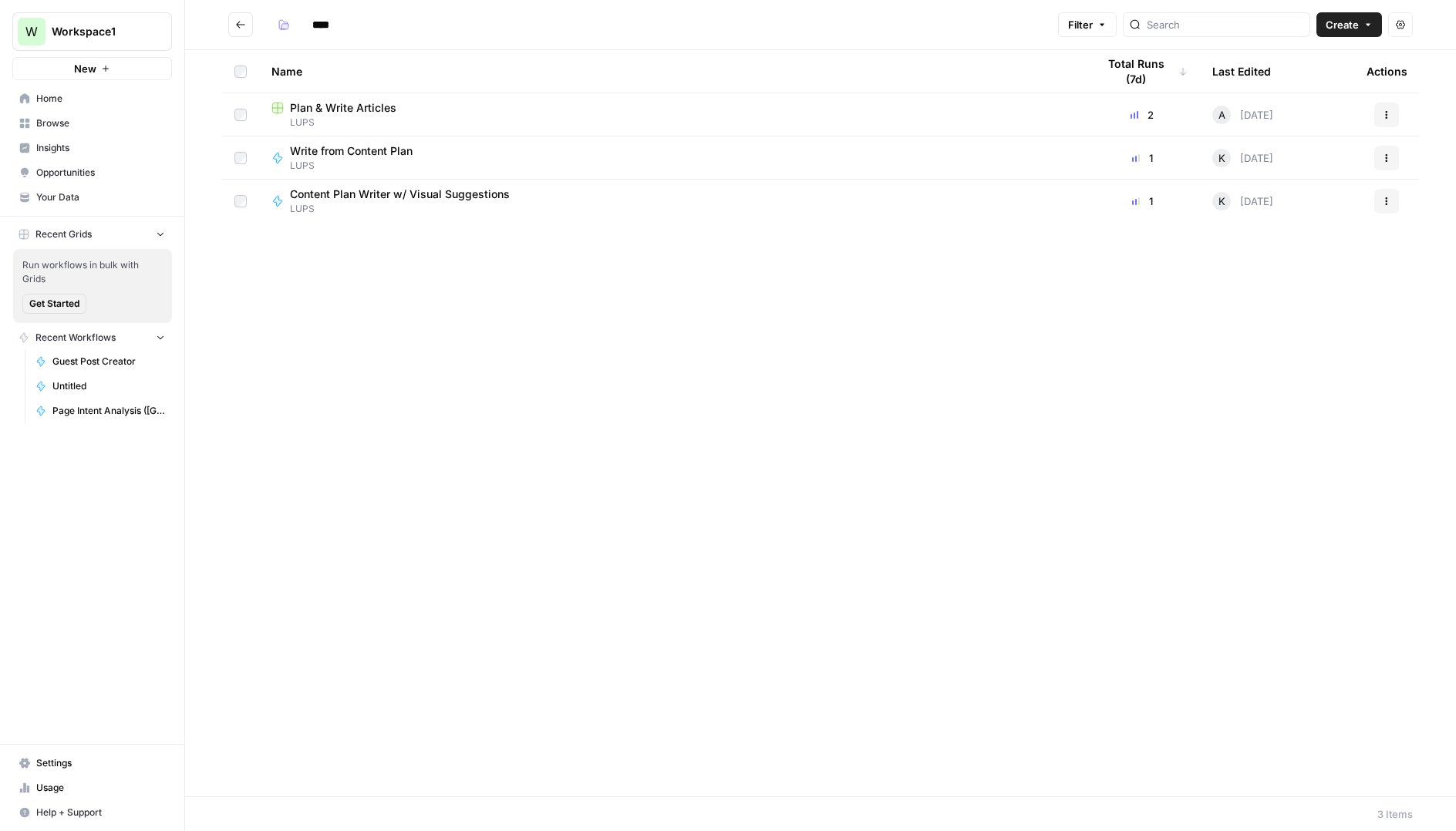
click at [1387, 161] on icon "button" at bounding box center [1385, 158] width 9 height 9
click at [1280, 290] on span "Duplicate" at bounding box center [1318, 294] width 124 height 16
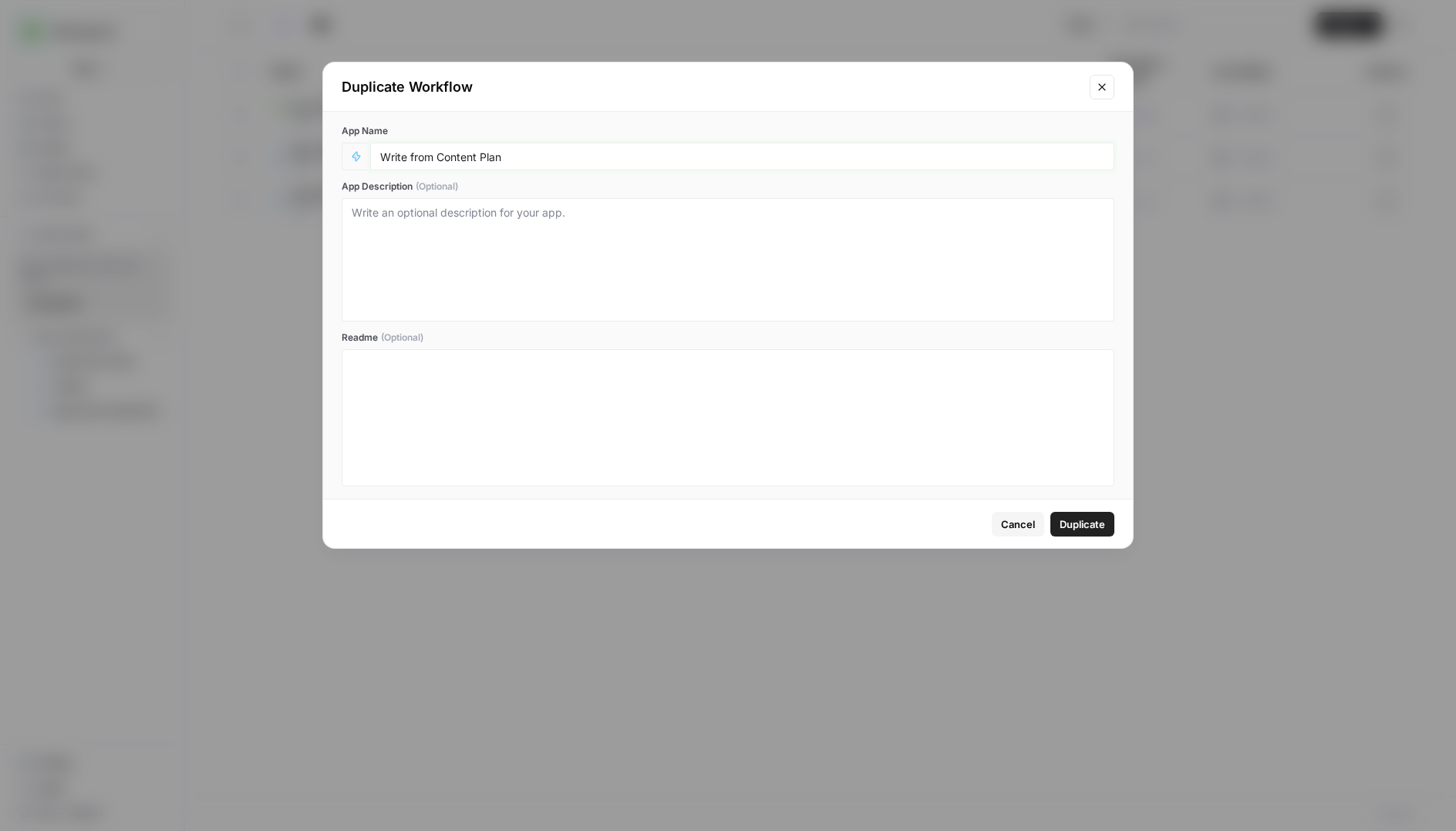
click at [540, 161] on input "Write from Content Plan" at bounding box center [742, 157] width 725 height 14
type input "Write from Content Plan (KO)"
click at [1078, 521] on span "Duplicate" at bounding box center [1082, 524] width 45 height 16
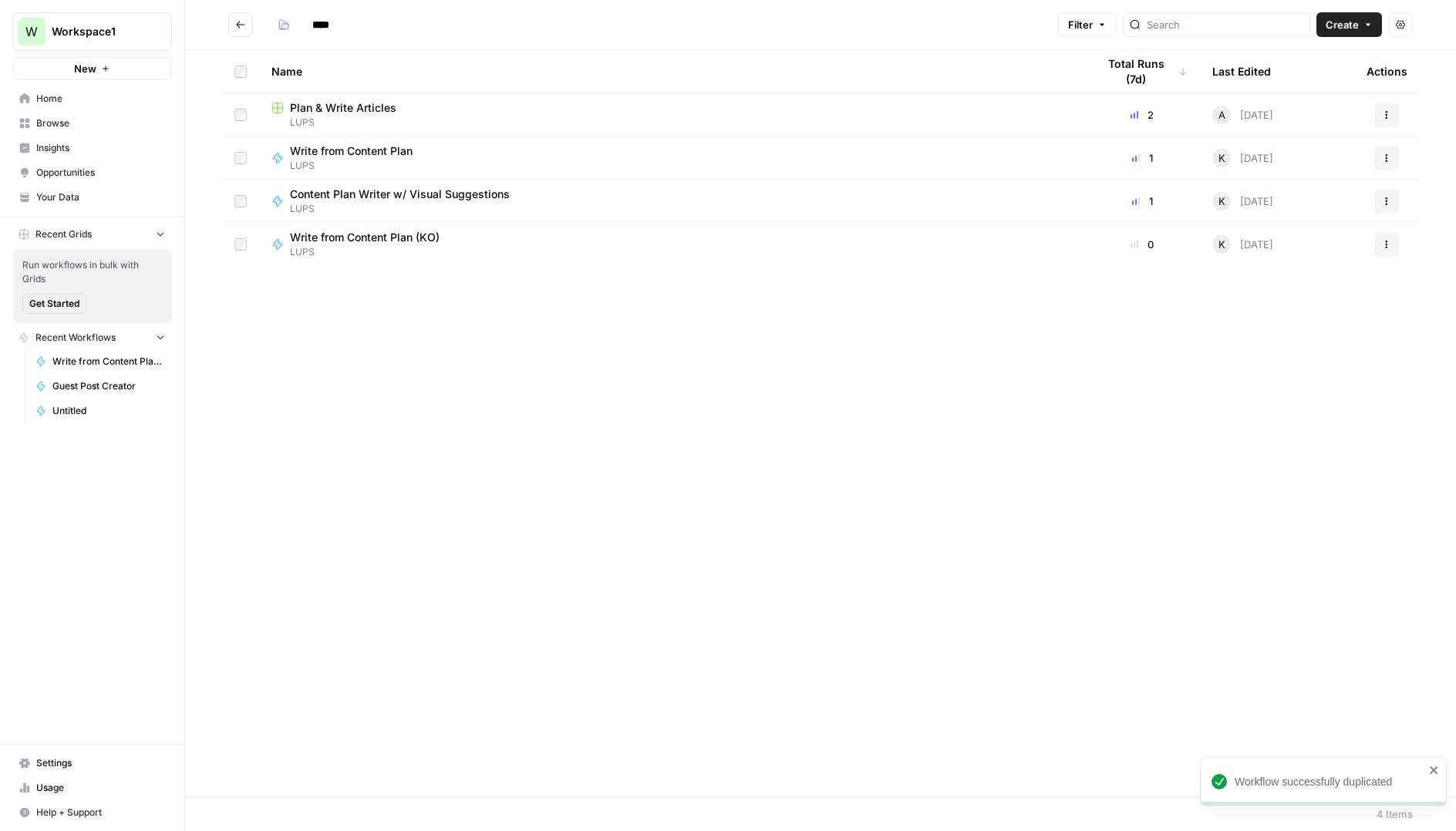
click at [1386, 246] on icon "button" at bounding box center [1385, 244] width 9 height 9
click at [1280, 339] on span "Move To" at bounding box center [1318, 337] width 124 height 16
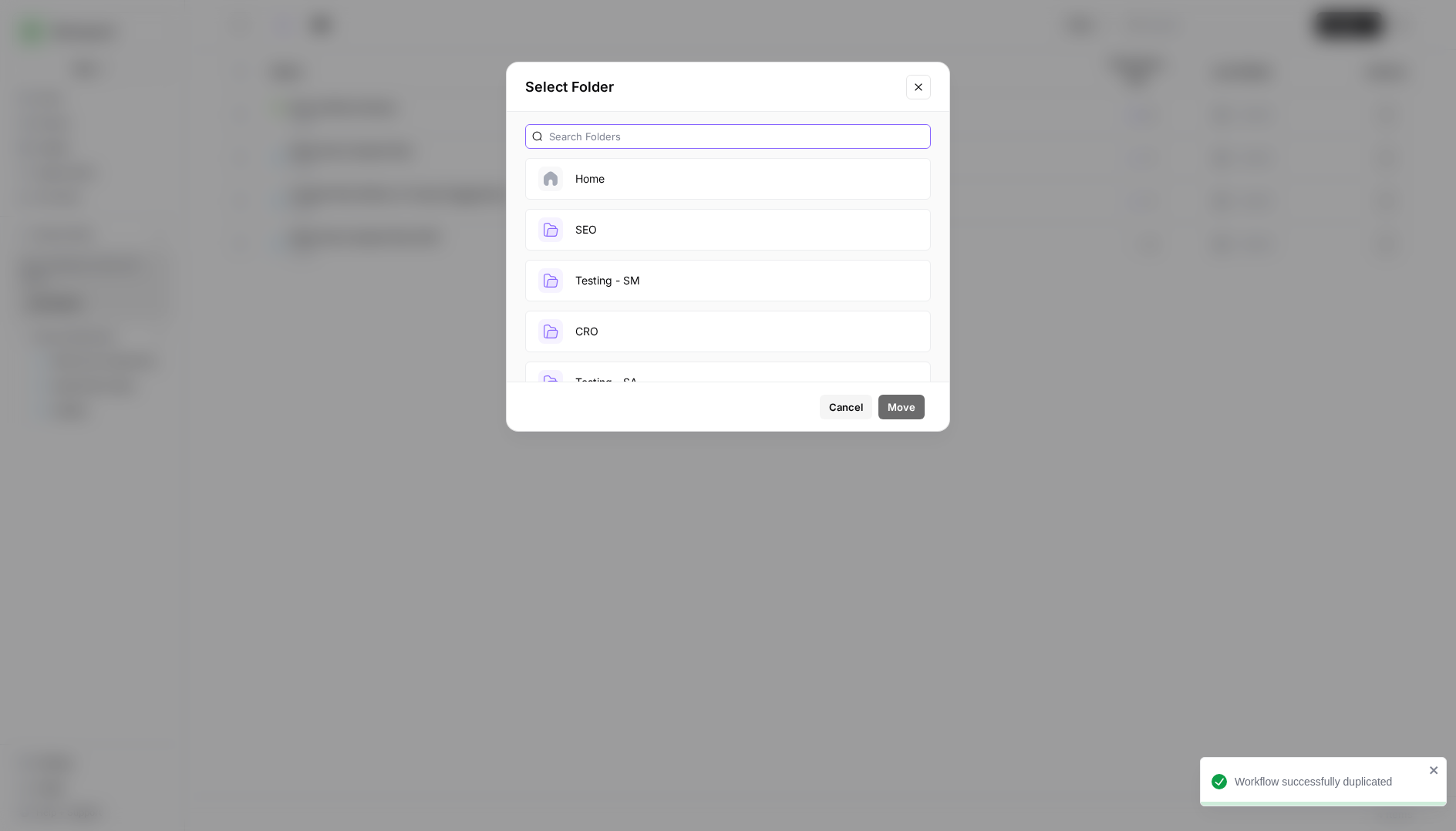
click at [646, 132] on input "text" at bounding box center [736, 136] width 375 height 16
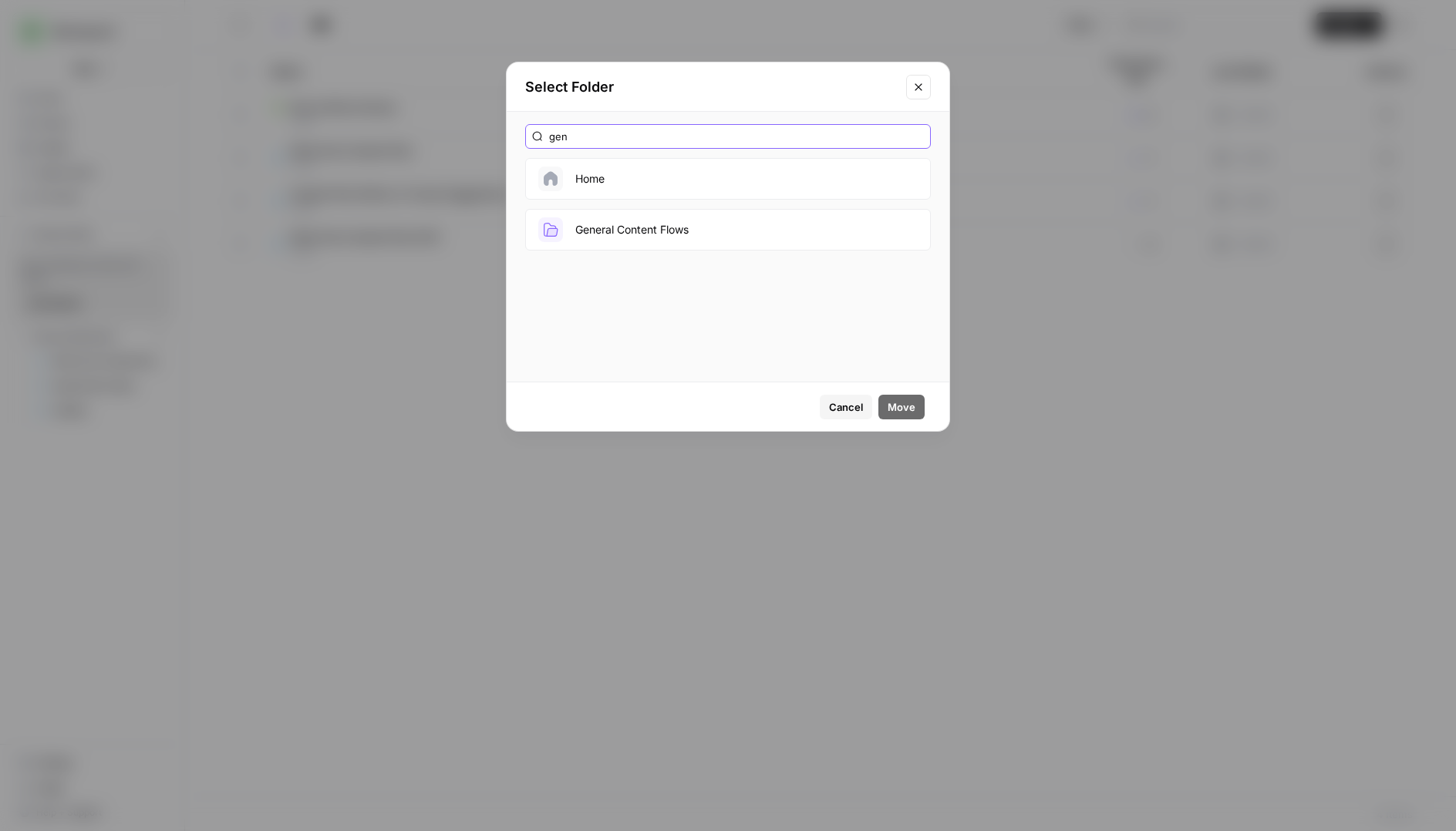
type input "gen"
click at [637, 224] on button "General Content Flows" at bounding box center [728, 229] width 406 height 41
click at [894, 405] on span "Move" at bounding box center [901, 407] width 27 height 16
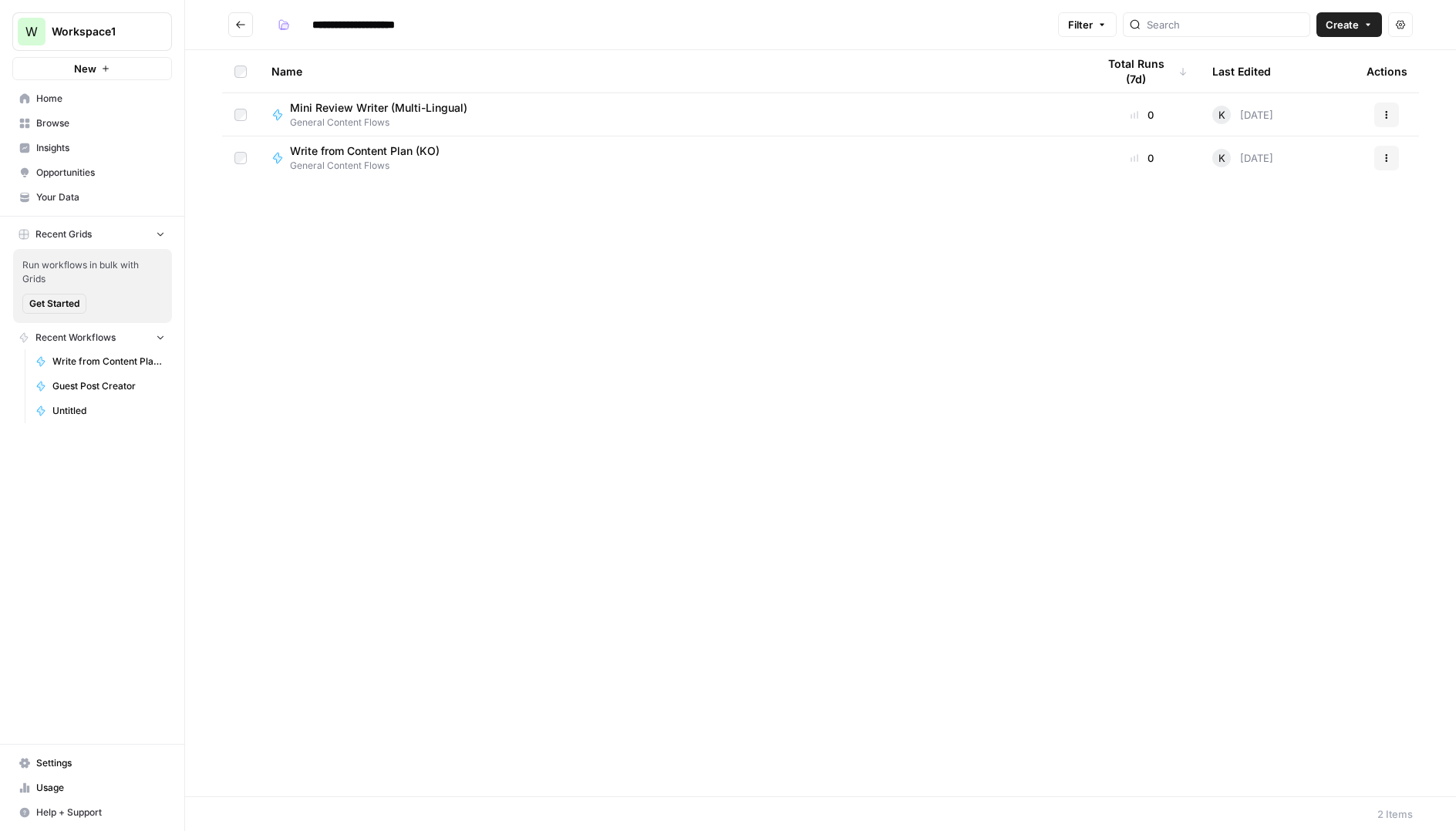
click at [244, 22] on icon "Go back" at bounding box center [240, 24] width 11 height 11
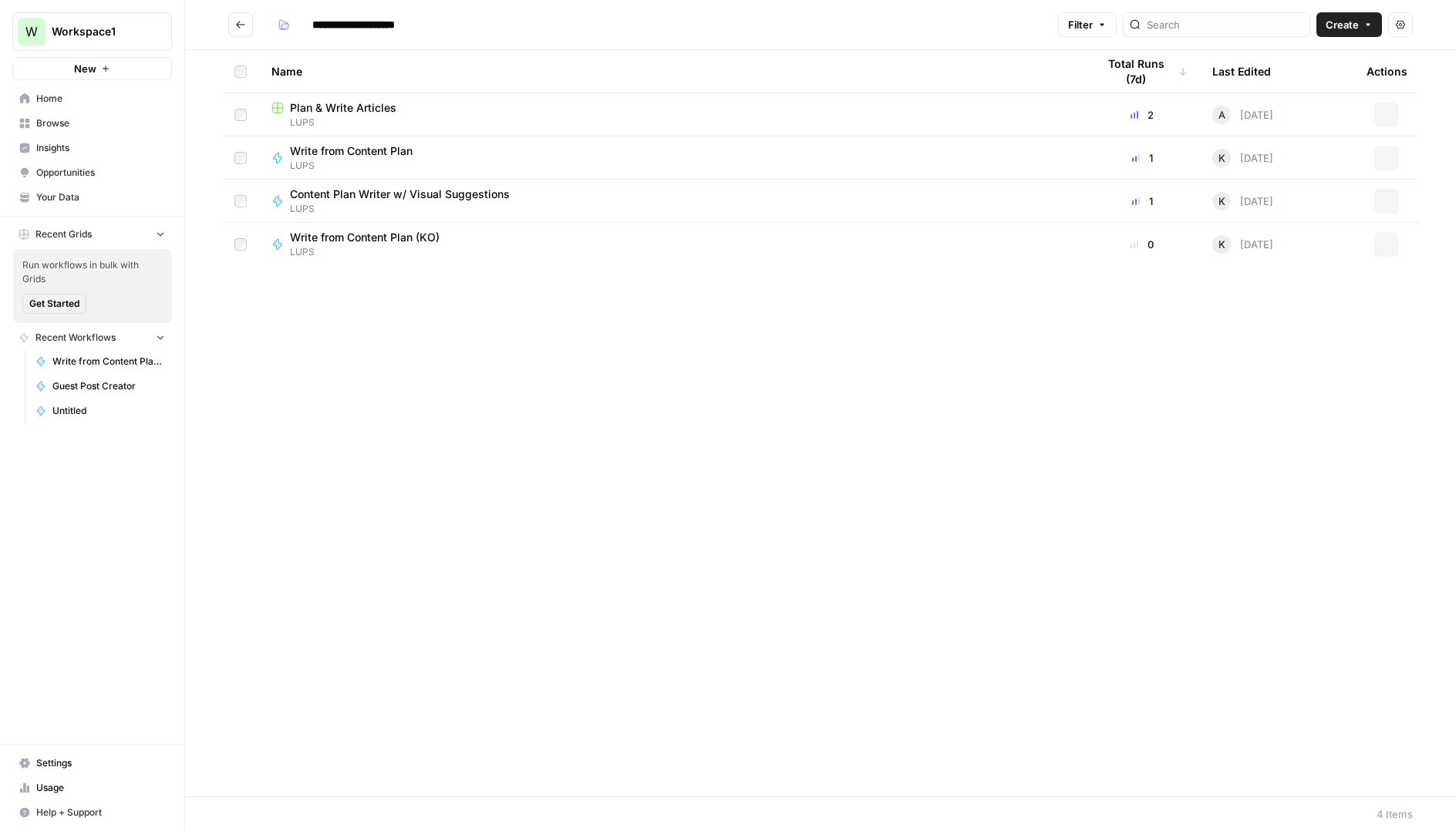
type input "****"
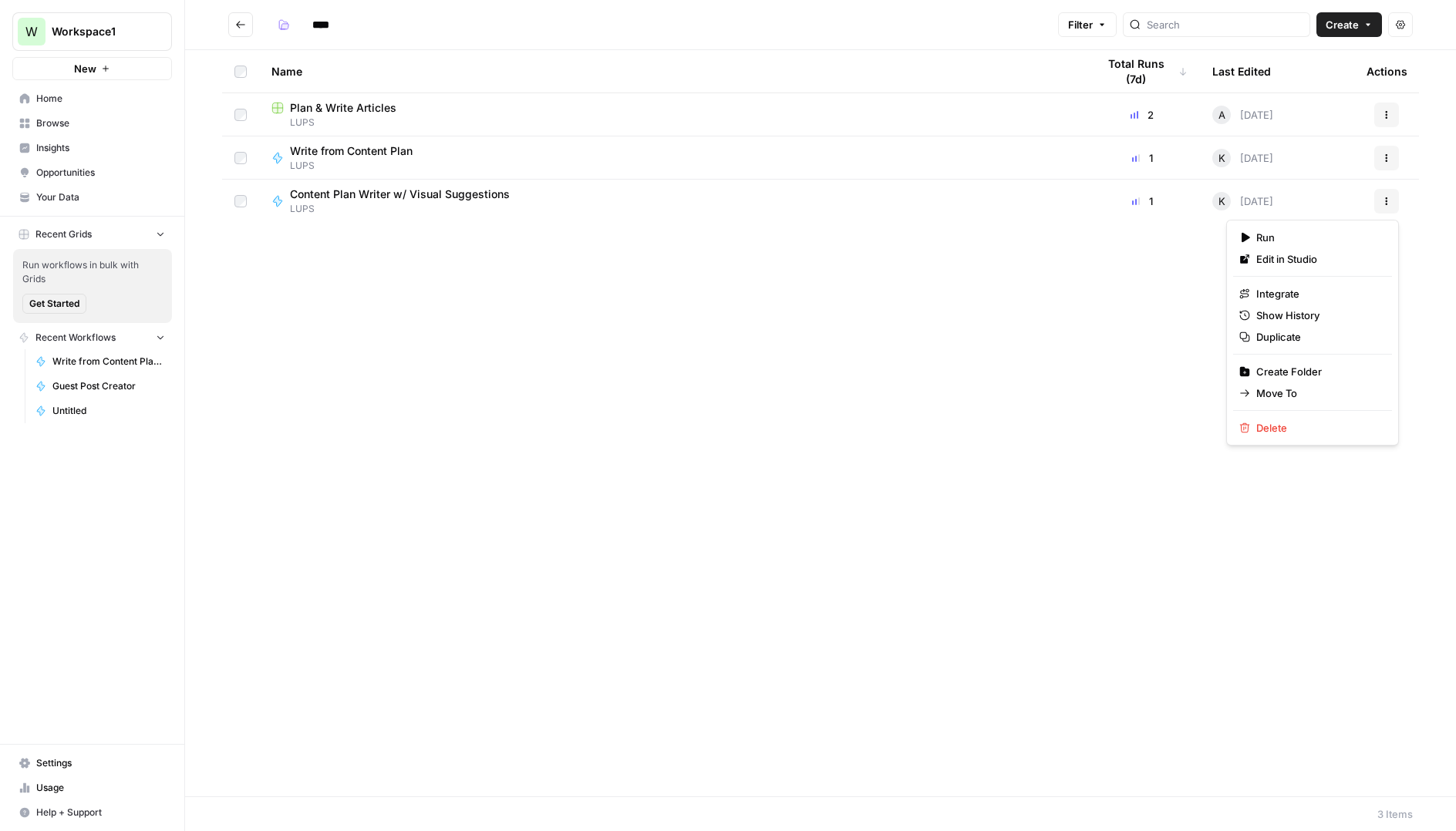
click at [1389, 197] on icon "button" at bounding box center [1385, 201] width 9 height 9
click at [1280, 329] on span "Duplicate" at bounding box center [1318, 337] width 124 height 16
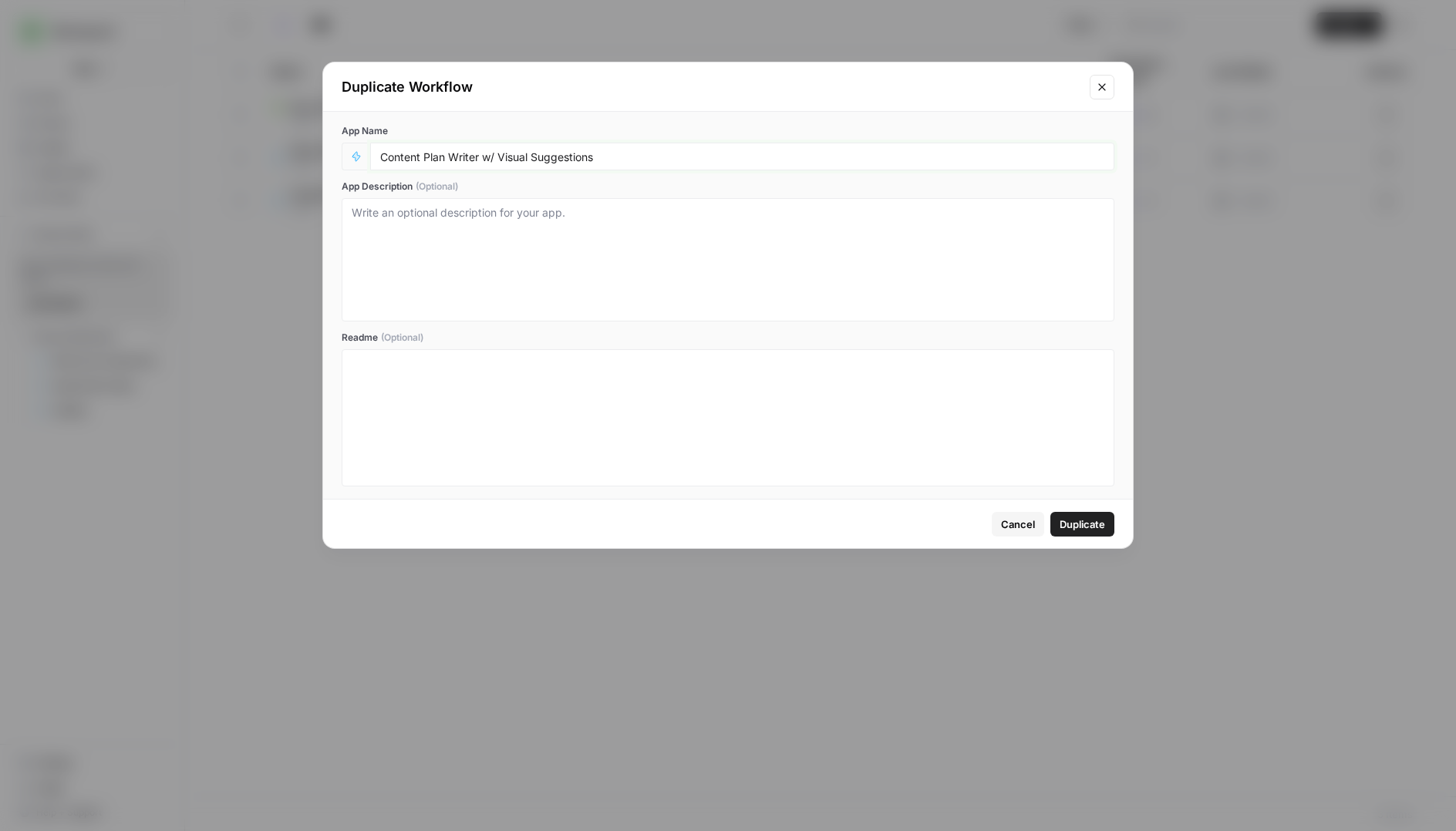
click at [698, 158] on input "Content Plan Writer w/ Visual Suggestions" at bounding box center [742, 157] width 725 height 14
type input "Content Plan Writer w/ Visual Suggestions (KO)"
click at [1090, 514] on button "Duplicate" at bounding box center [1081, 523] width 64 height 24
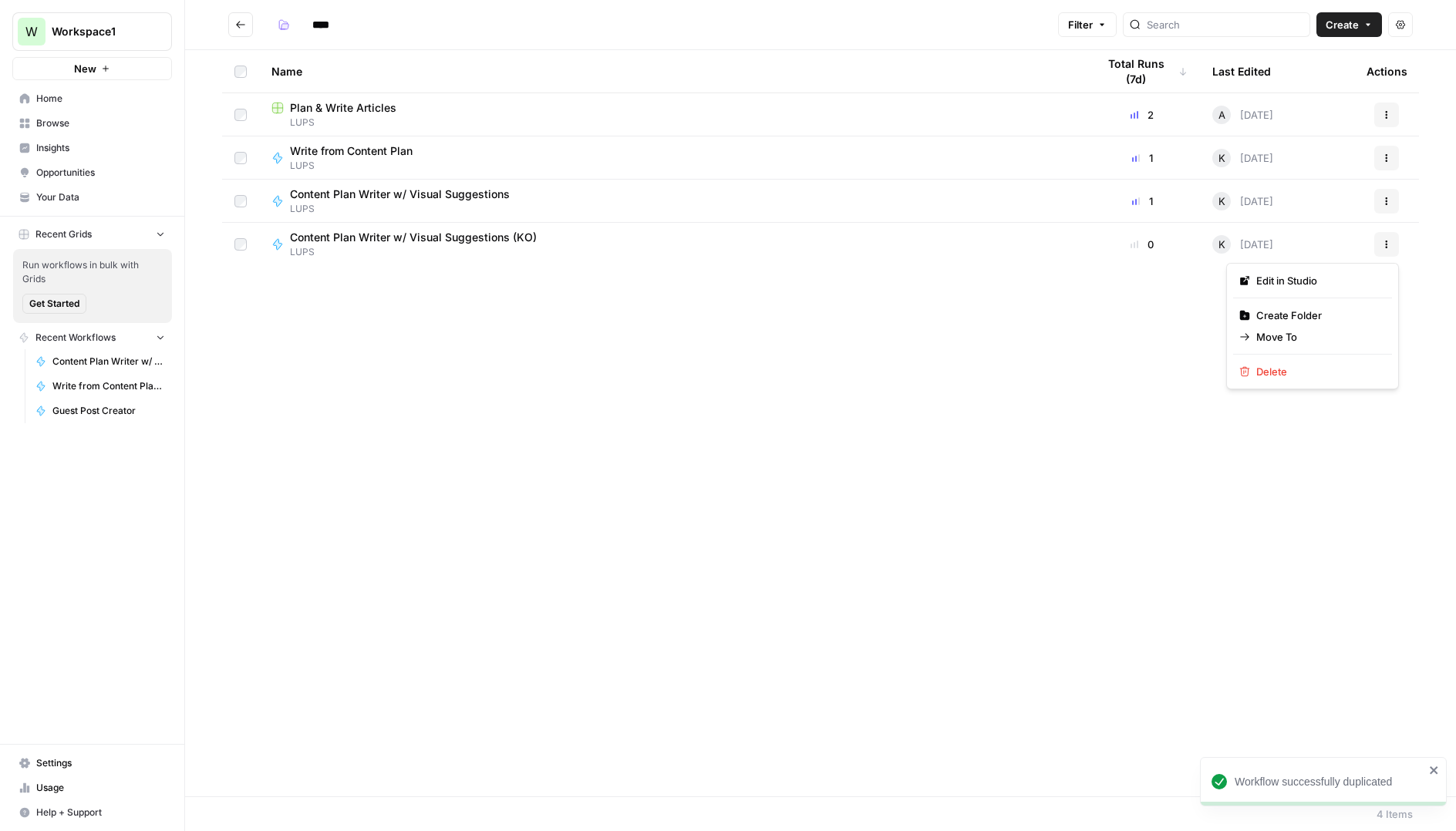
click at [1387, 245] on icon "button" at bounding box center [1385, 244] width 9 height 9
click at [1283, 334] on span "Move To" at bounding box center [1318, 337] width 124 height 16
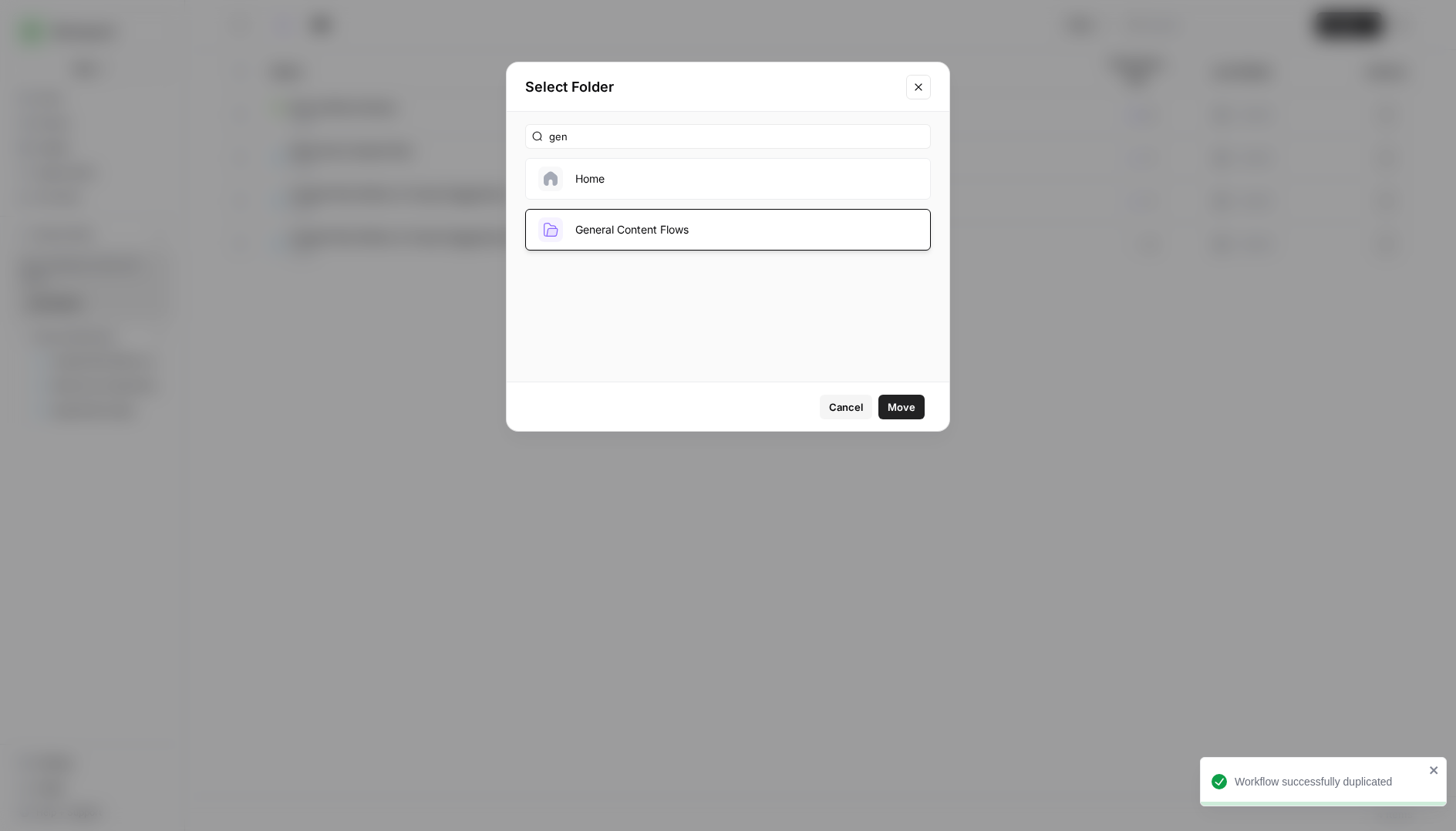
click at [666, 233] on button "General Content Flows" at bounding box center [728, 229] width 406 height 41
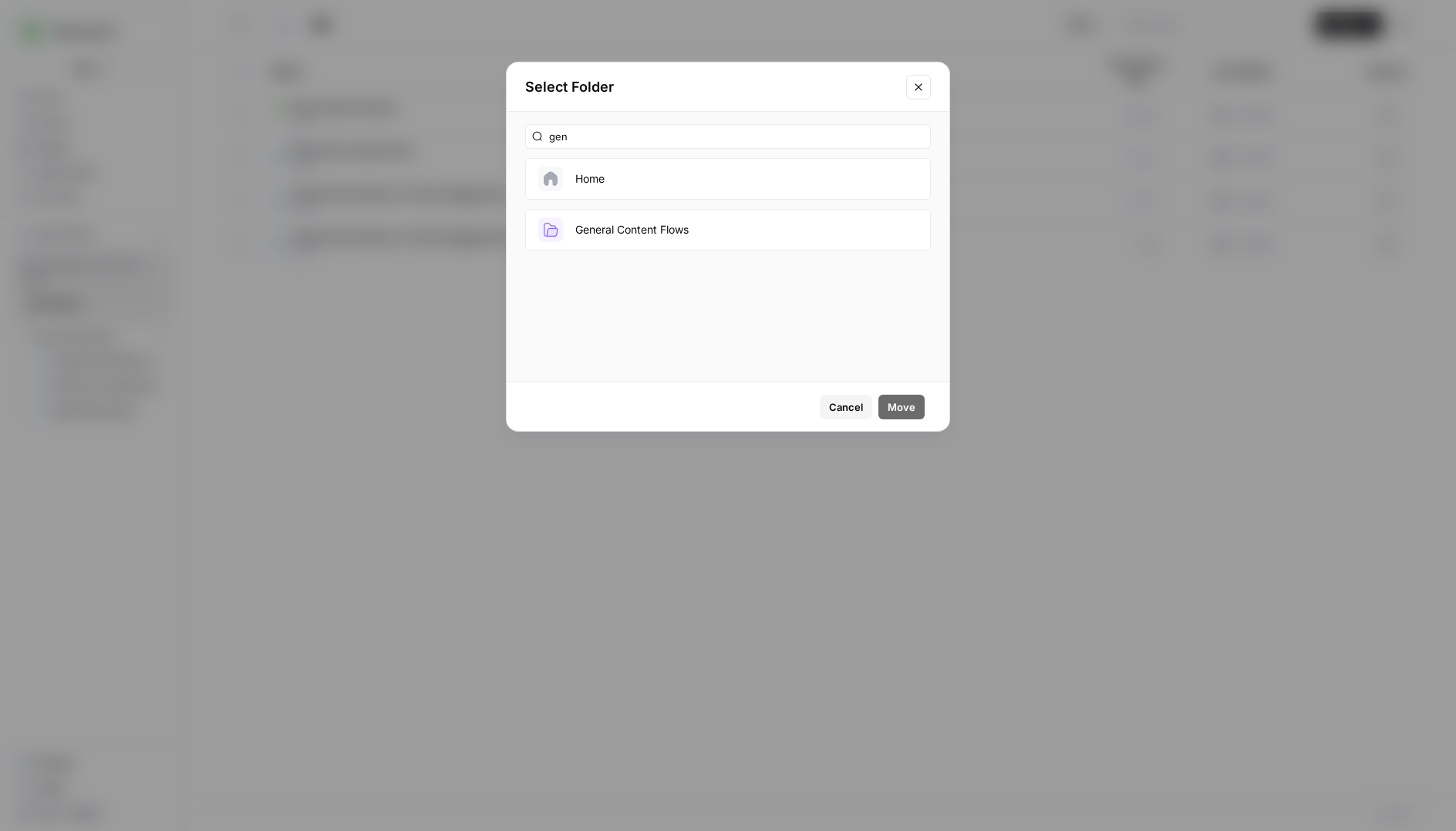
click at [818, 222] on button "General Content Flows" at bounding box center [728, 229] width 406 height 41
click at [897, 403] on span "Move" at bounding box center [901, 407] width 27 height 16
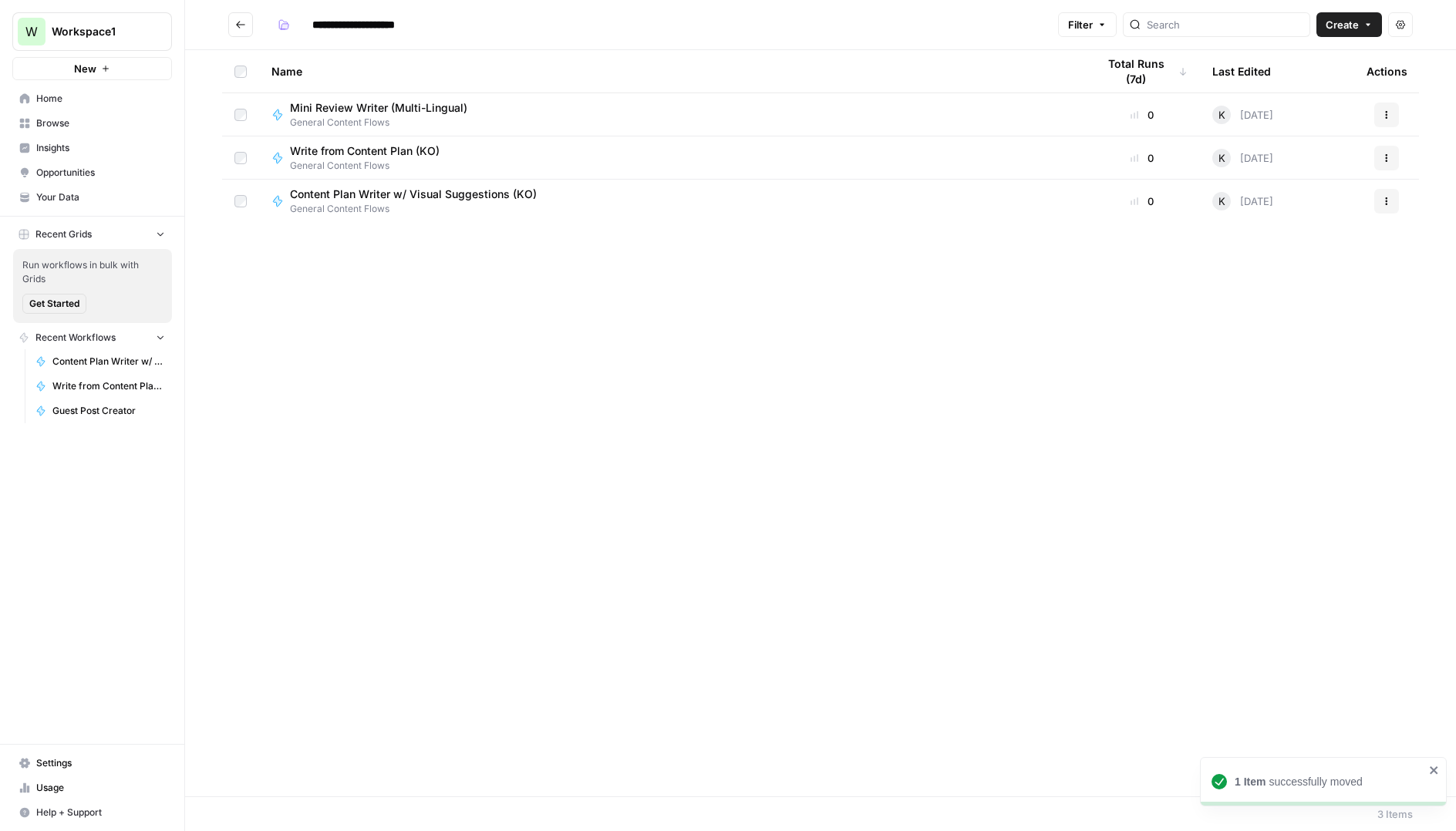
click at [236, 30] on button "Go back" at bounding box center [240, 24] width 25 height 24
type input "****"
click at [243, 24] on icon "Go back" at bounding box center [240, 24] width 9 height 7
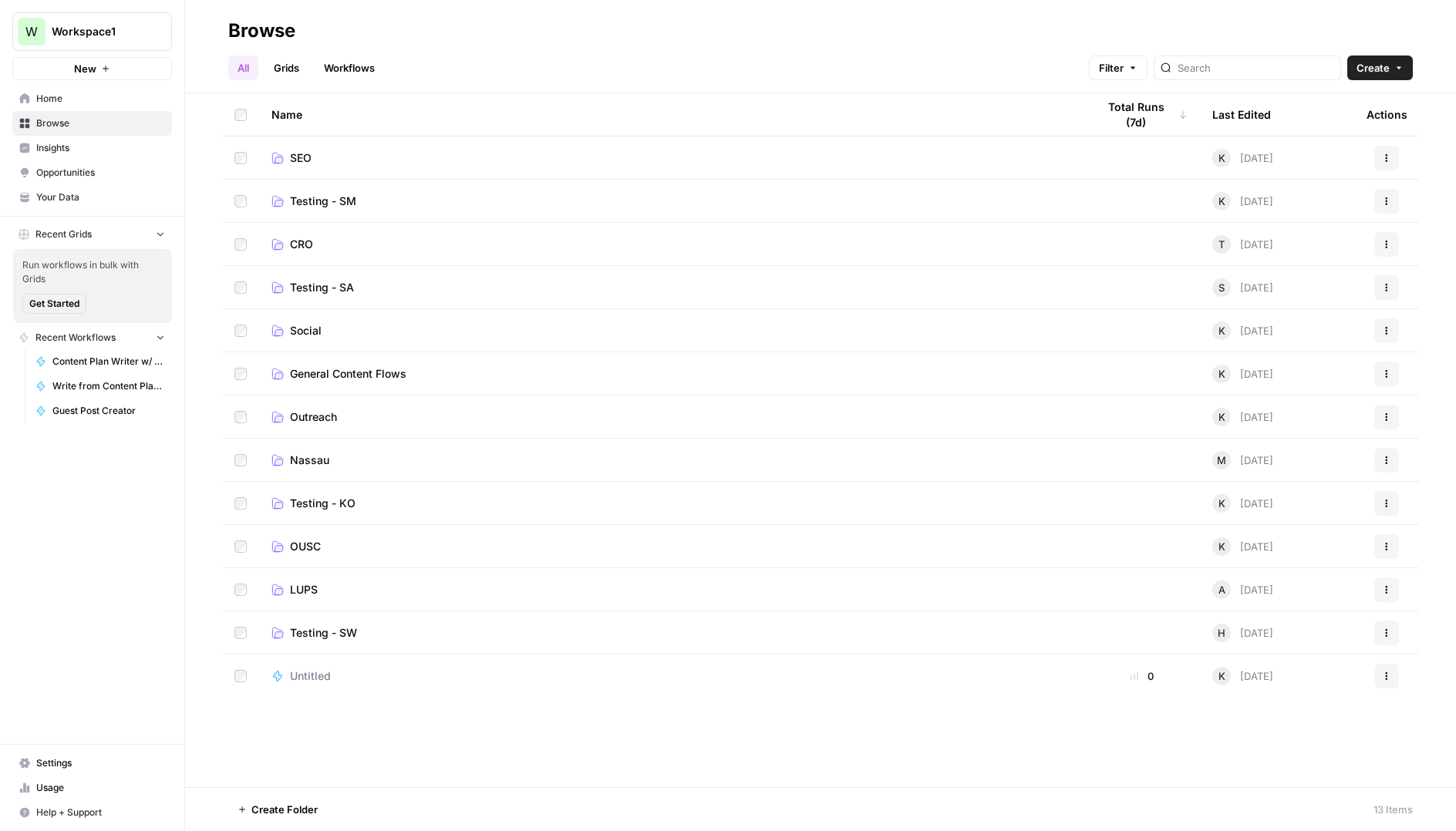
click at [306, 545] on span "OUSC" at bounding box center [305, 547] width 30 height 16
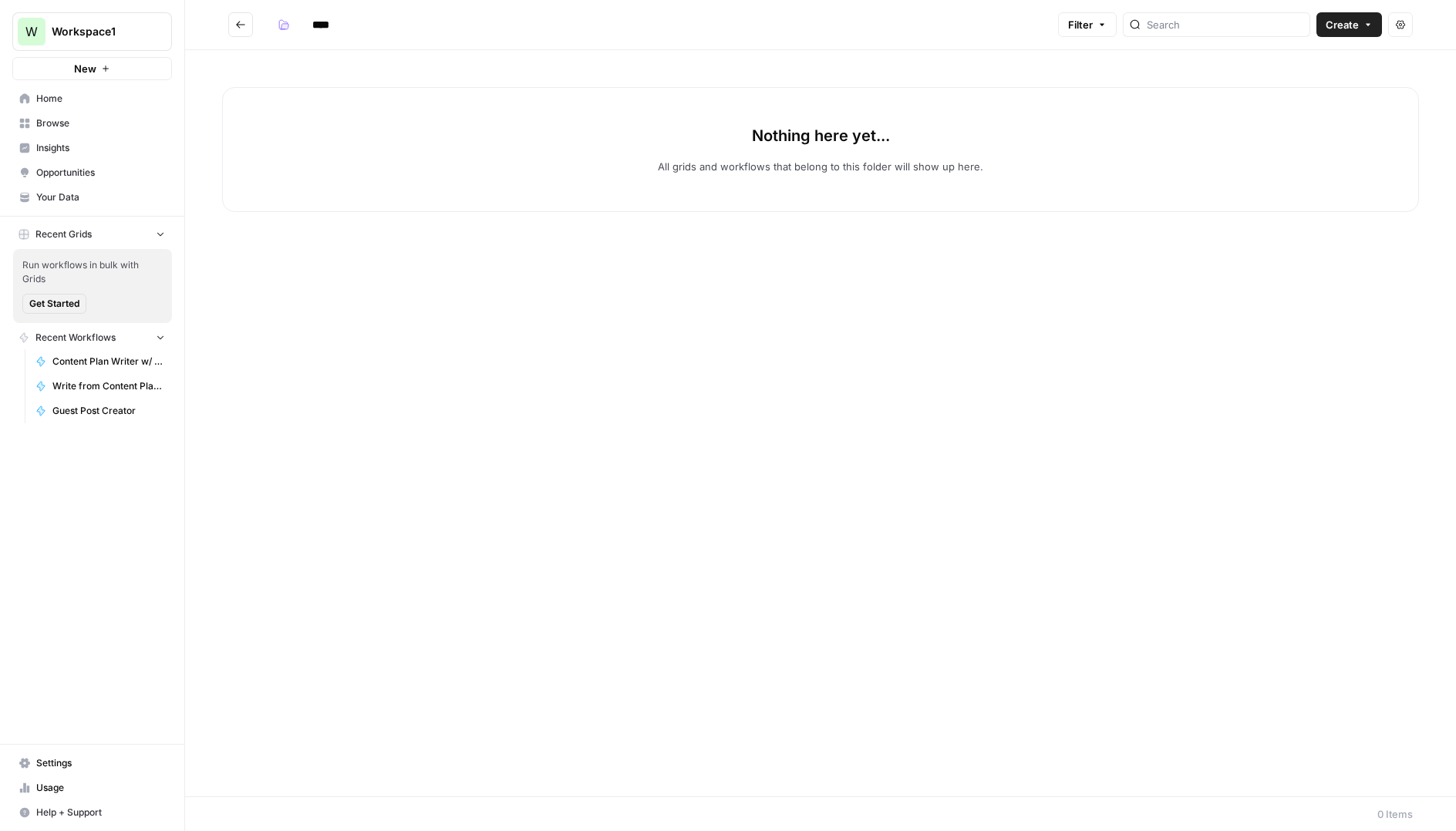
click at [245, 22] on icon "Go back" at bounding box center [240, 24] width 11 height 11
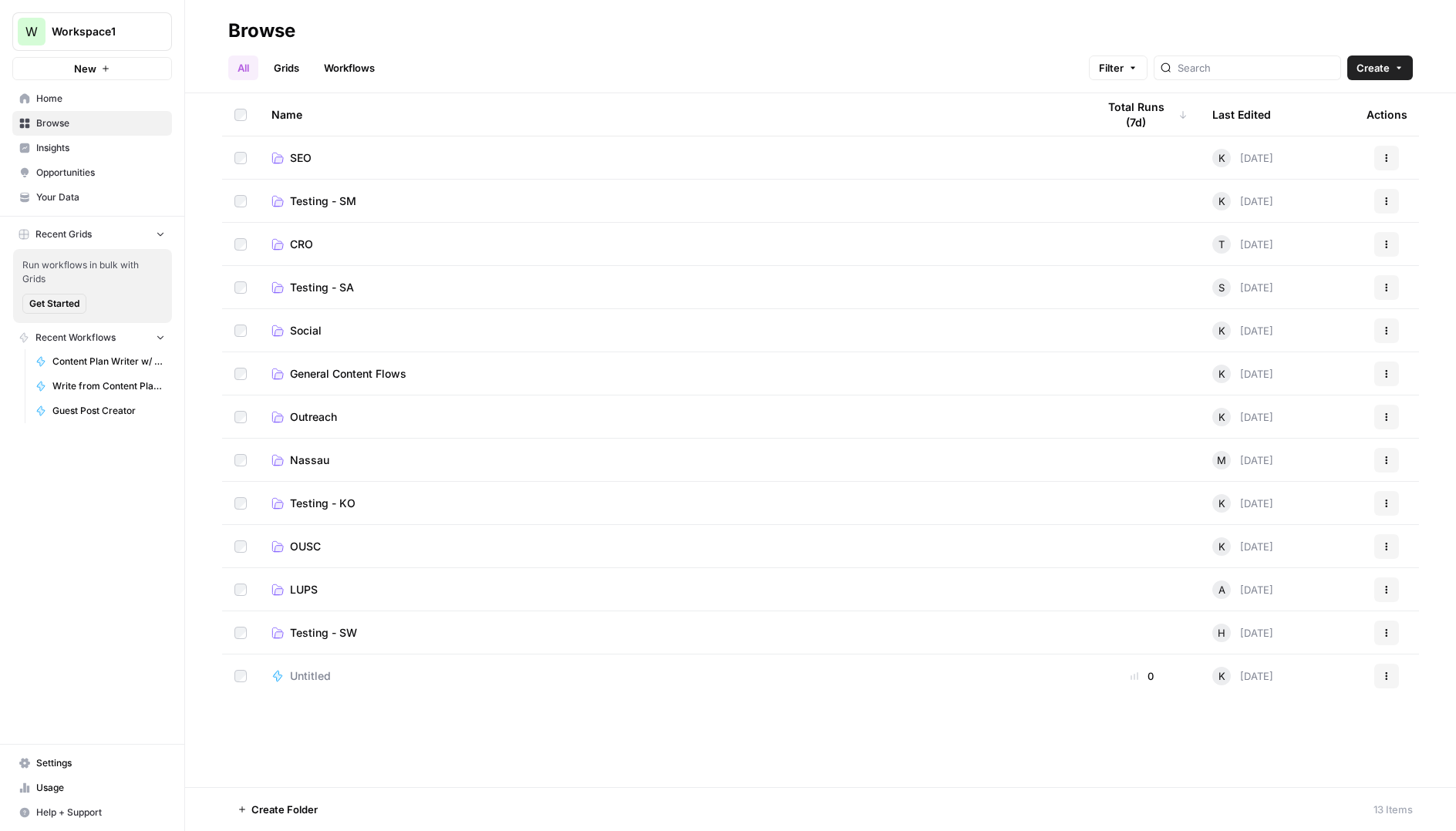
click at [309, 637] on span "Testing - SW" at bounding box center [324, 633] width 67 height 16
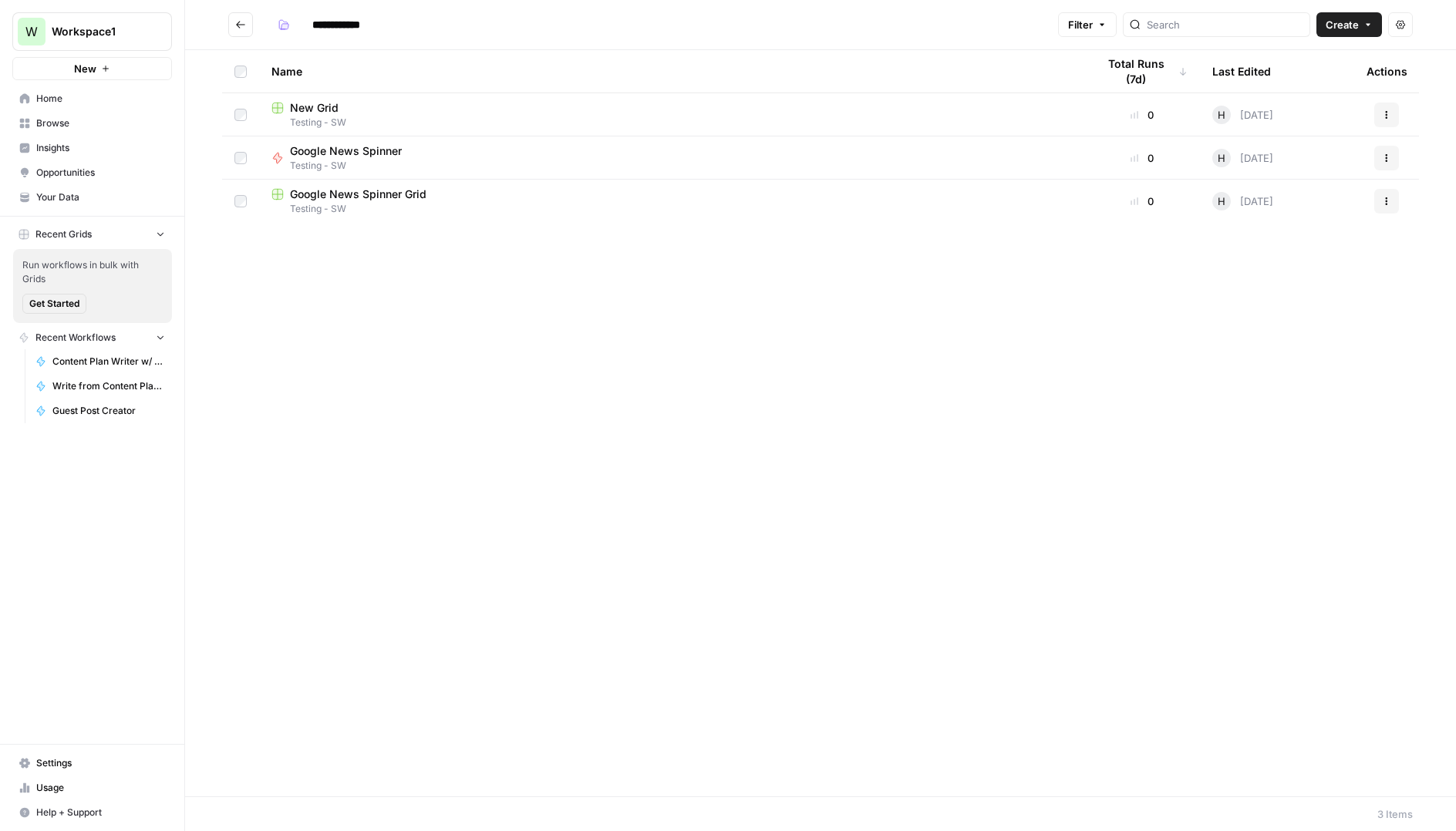
click at [244, 18] on button "Go back" at bounding box center [240, 24] width 25 height 24
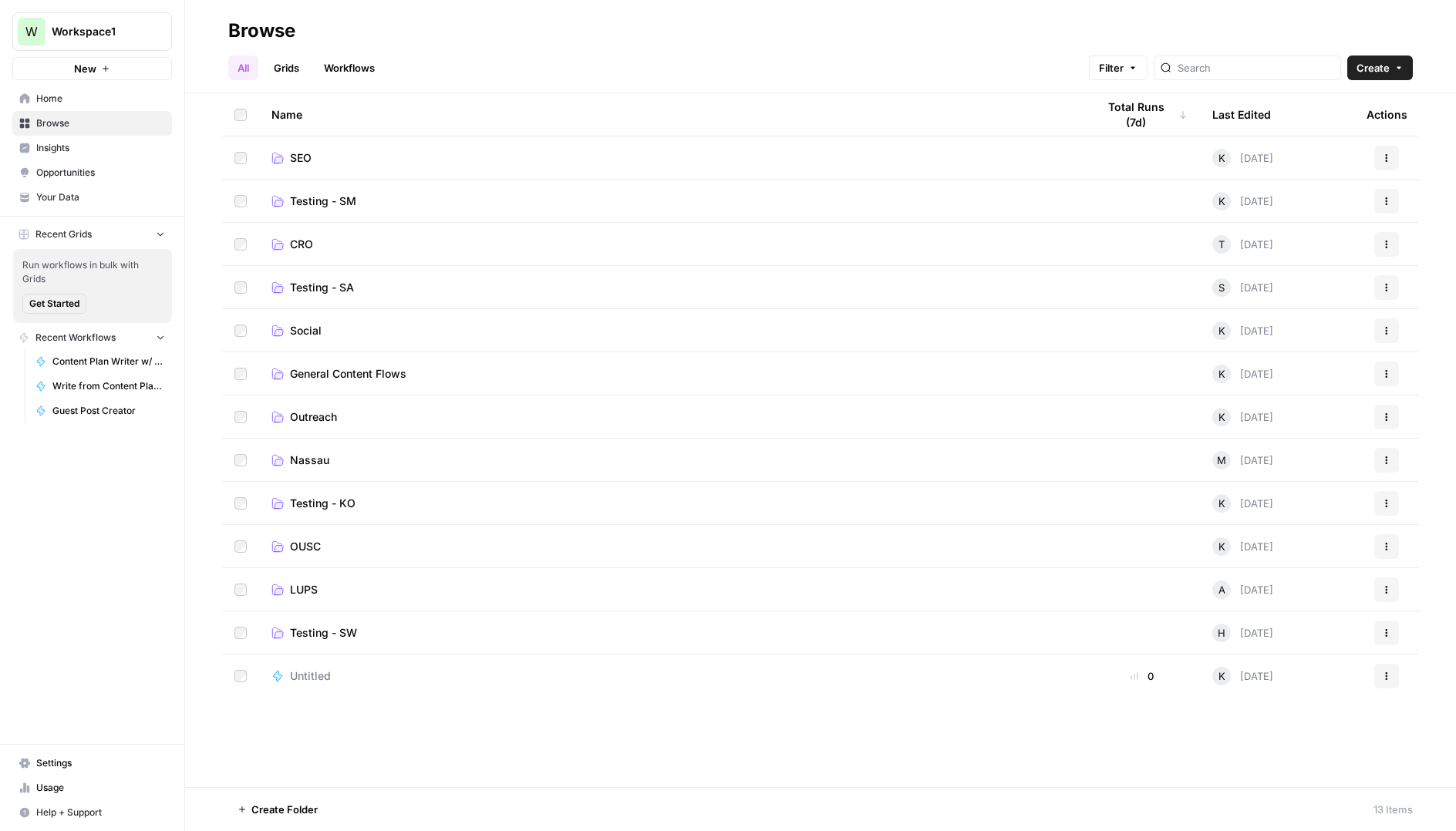
click at [330, 635] on span "Testing - SW" at bounding box center [324, 633] width 67 height 16
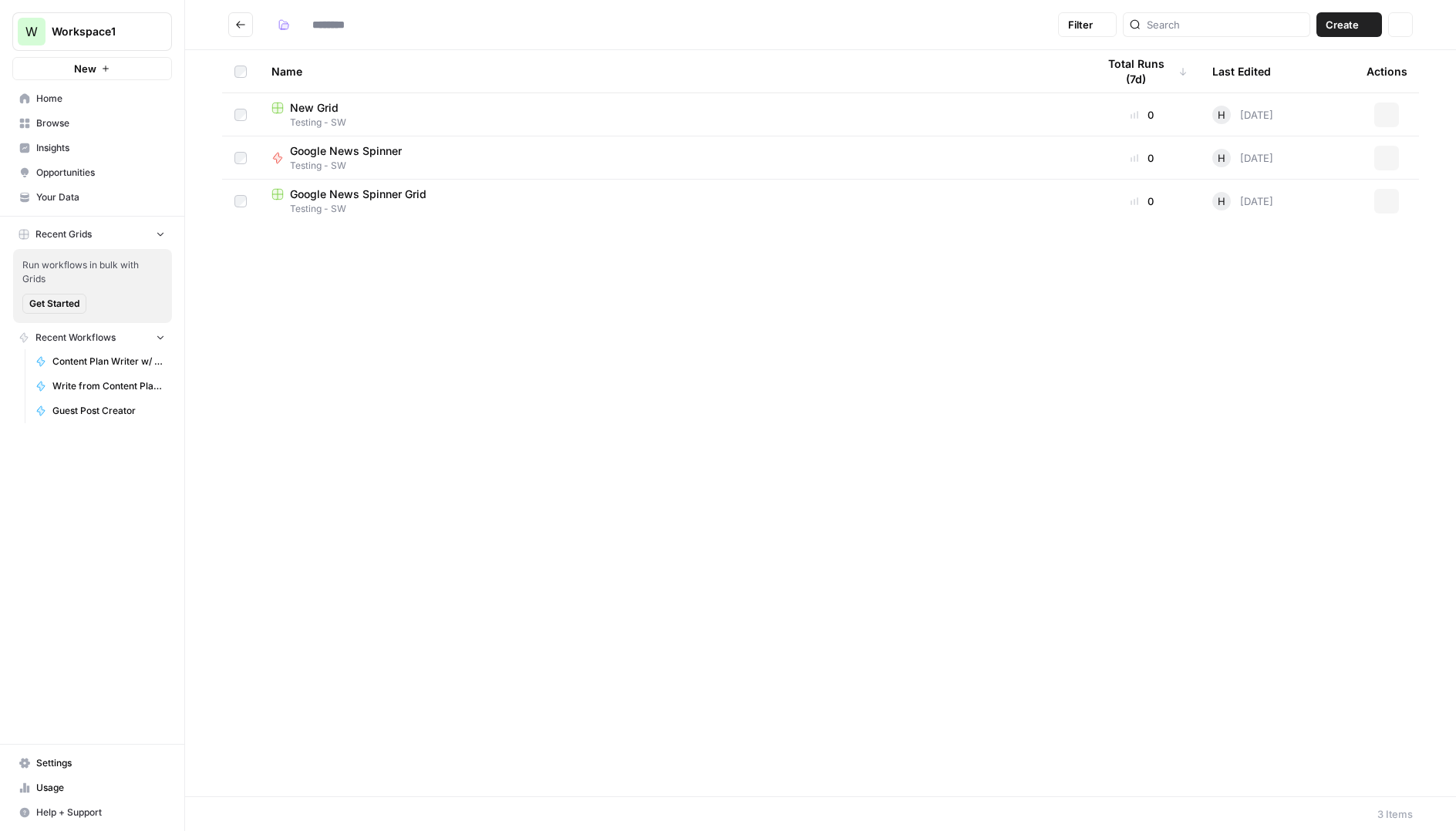
type input "**********"
click at [243, 30] on button "Go back" at bounding box center [240, 24] width 25 height 24
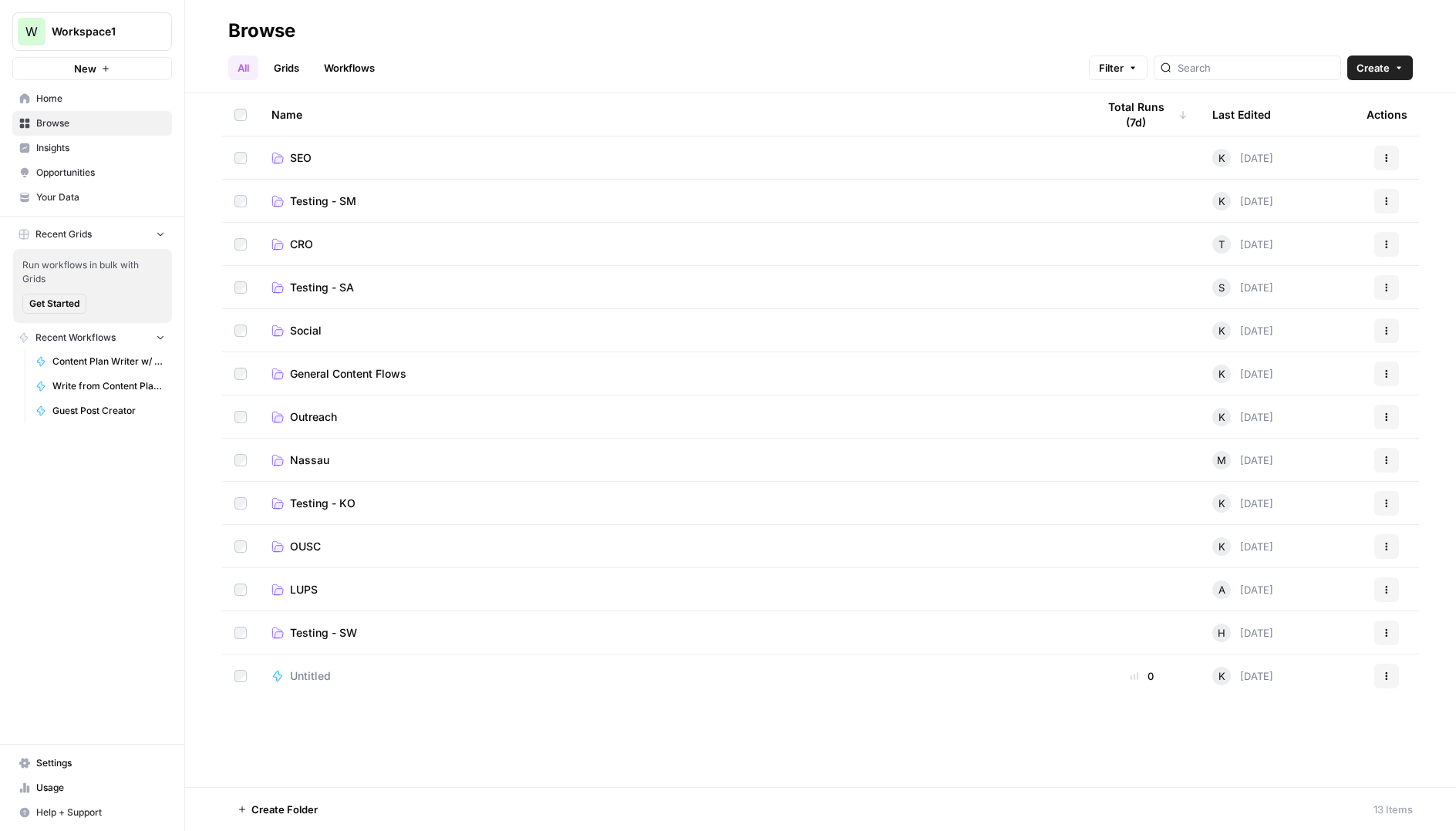
click at [307, 453] on span "Nassau" at bounding box center [310, 461] width 39 height 16
